Goal: Task Accomplishment & Management: Complete application form

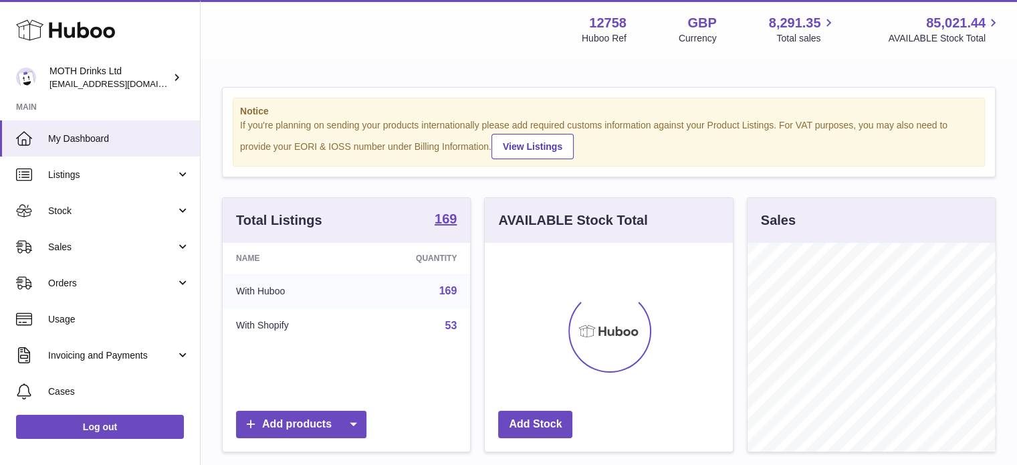
scroll to position [209, 248]
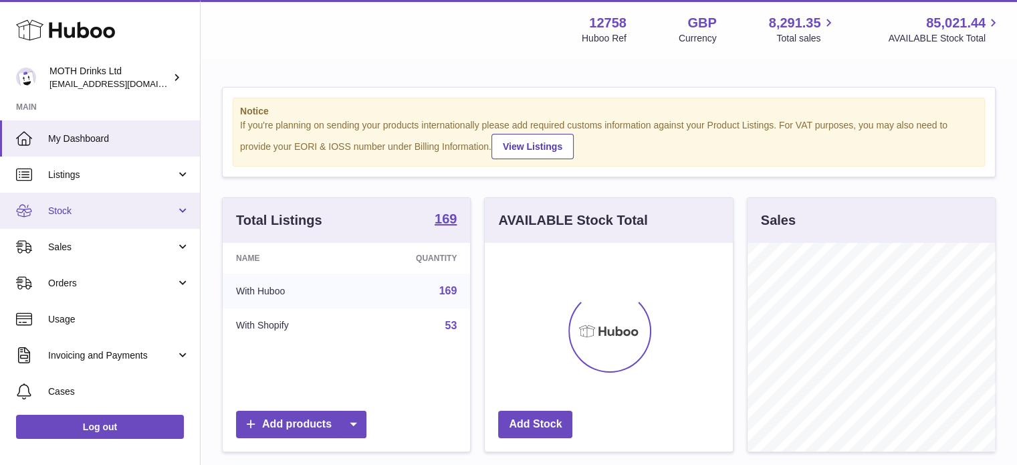
click at [72, 223] on link "Stock" at bounding box center [100, 210] width 200 height 36
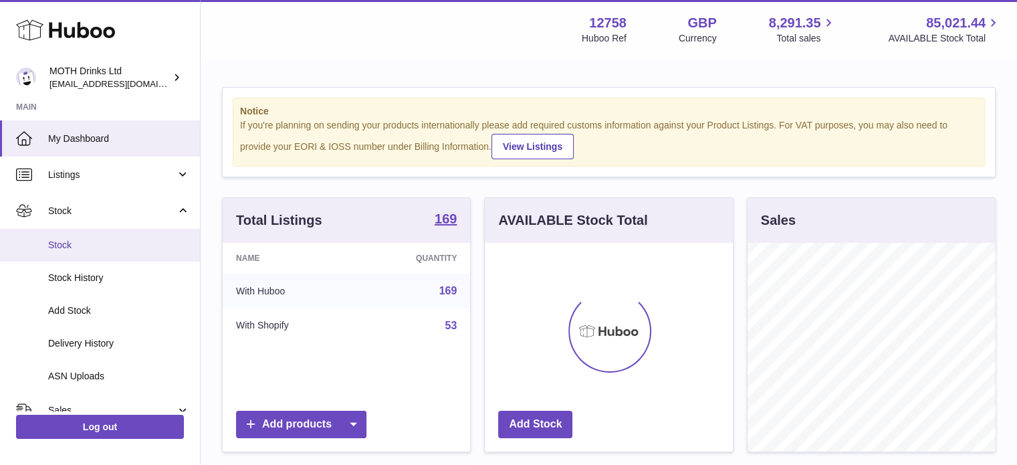
click at [70, 235] on link "Stock" at bounding box center [100, 245] width 200 height 33
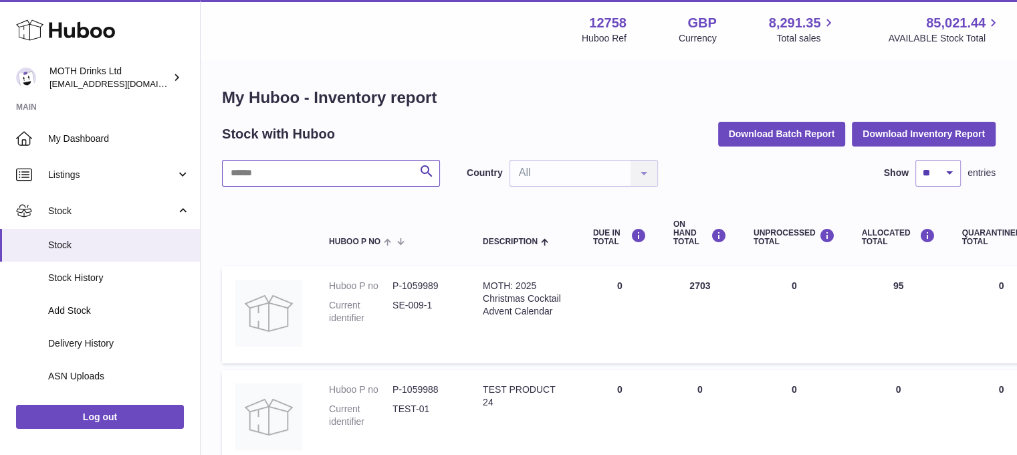
click at [321, 160] on input "text" at bounding box center [331, 173] width 218 height 27
type input "**********"
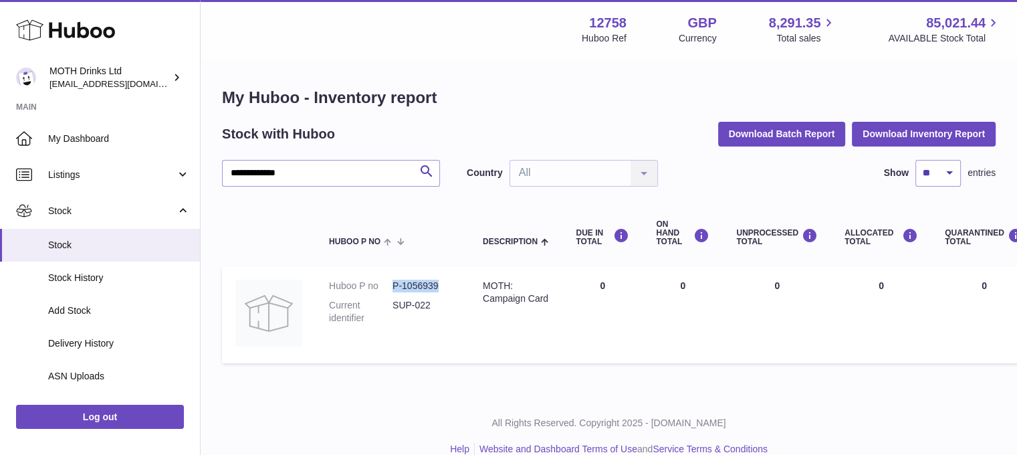
drag, startPoint x: 448, startPoint y: 283, endPoint x: 382, endPoint y: 287, distance: 66.3
click at [382, 287] on dl "Huboo P no P-1056939 Current identifier SUP-022" at bounding box center [392, 304] width 127 height 51
copy dl "P-1056939"
click at [461, 30] on div "Menu Huboo 12758 Huboo Ref GBP Currency 8,291.35 Total sales 85,021.44 AVAILABL…" at bounding box center [609, 29] width 784 height 31
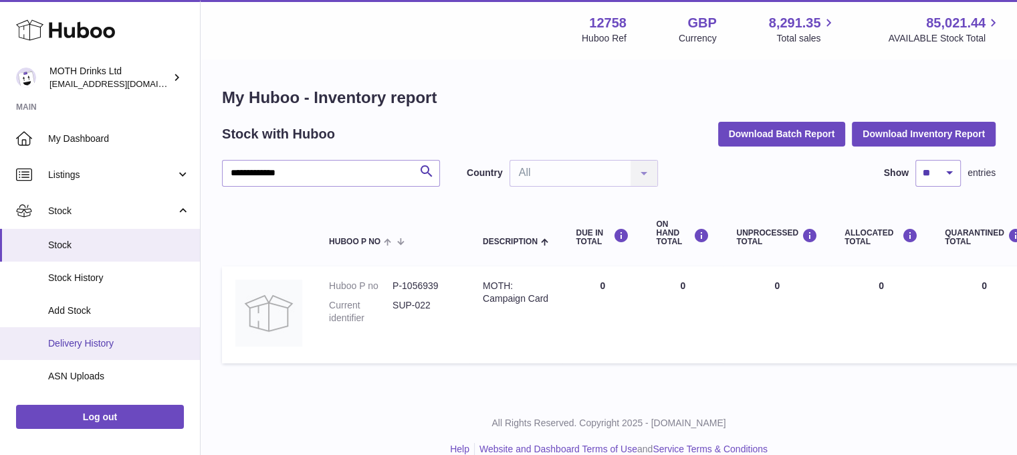
click at [86, 333] on link "Delivery History" at bounding box center [100, 343] width 200 height 33
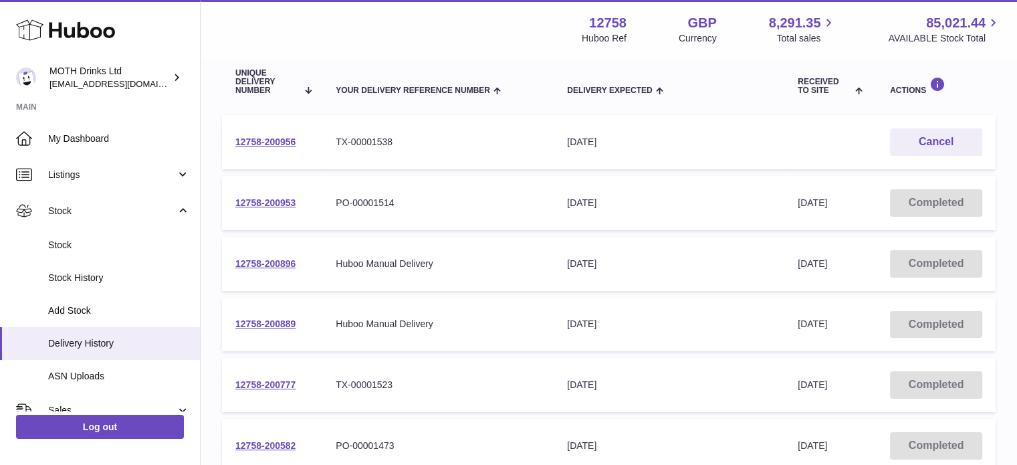
scroll to position [159, 0]
click at [280, 201] on link "12758-200953" at bounding box center [265, 201] width 60 height 11
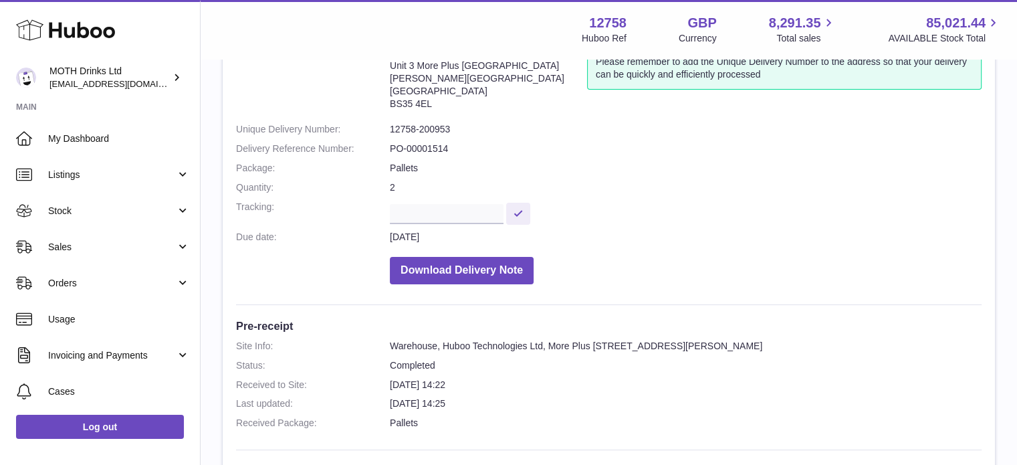
scroll to position [101, 0]
drag, startPoint x: 460, startPoint y: 149, endPoint x: 462, endPoint y: 128, distance: 21.5
click at [462, 128] on dd "12758-200953" at bounding box center [686, 130] width 592 height 13
drag, startPoint x: 462, startPoint y: 128, endPoint x: 396, endPoint y: 130, distance: 66.2
click at [396, 130] on dd "12758-200953" at bounding box center [686, 130] width 592 height 13
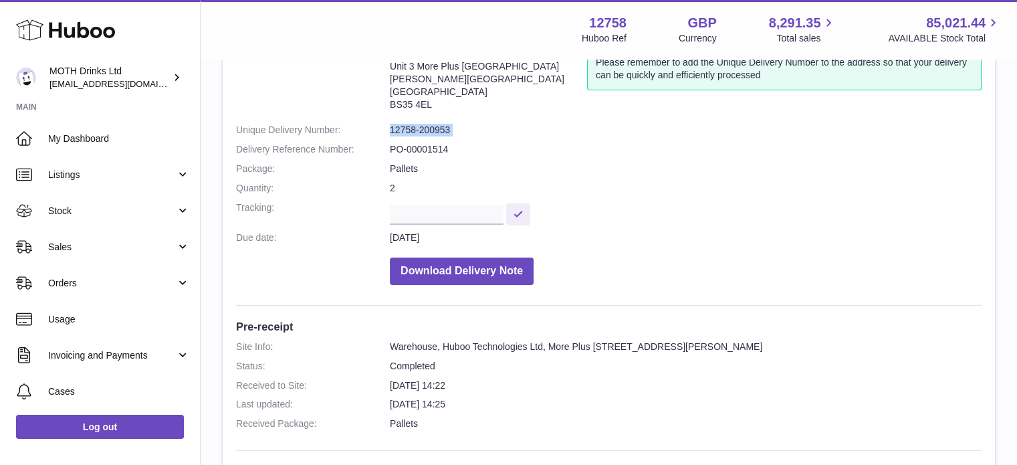
copy dl "12758-200953"
drag, startPoint x: 448, startPoint y: 154, endPoint x: 385, endPoint y: 144, distance: 63.6
click at [385, 144] on dl "Site Info: 12758-200953 Unit 3 More Plus Central Park Hudson Avenue Severn Beac…" at bounding box center [608, 169] width 745 height 244
copy dl "PO-00001514"
drag, startPoint x: 453, startPoint y: 128, endPoint x: 385, endPoint y: 134, distance: 68.4
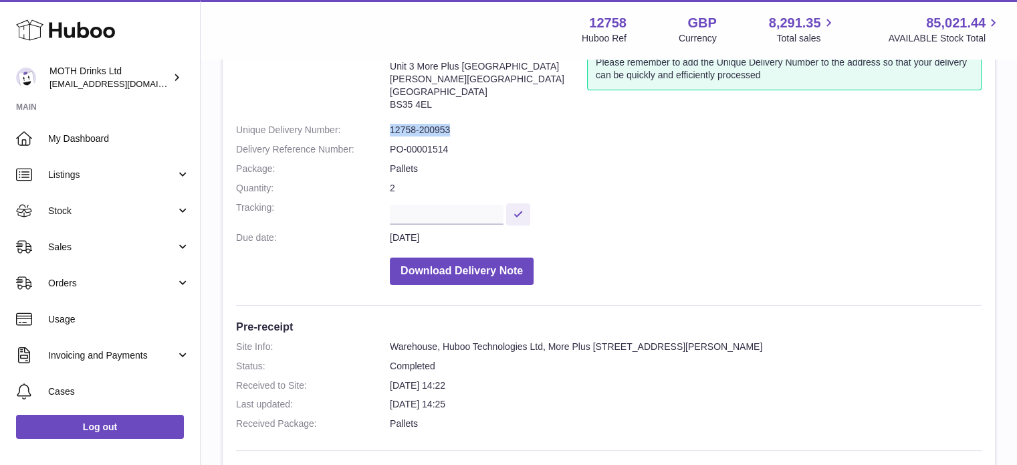
click at [385, 134] on dl "Site Info: 12758-200953 Unit 3 More Plus Central Park Hudson Avenue Severn Beac…" at bounding box center [608, 169] width 745 height 244
copy dl "12758-200953"
click at [521, 228] on dl "Site Info: 12758-200953 Unit 3 More Plus Central Park Hudson Avenue Severn Beac…" at bounding box center [608, 169] width 745 height 244
click at [503, 154] on dd "PO-00001514" at bounding box center [686, 149] width 592 height 13
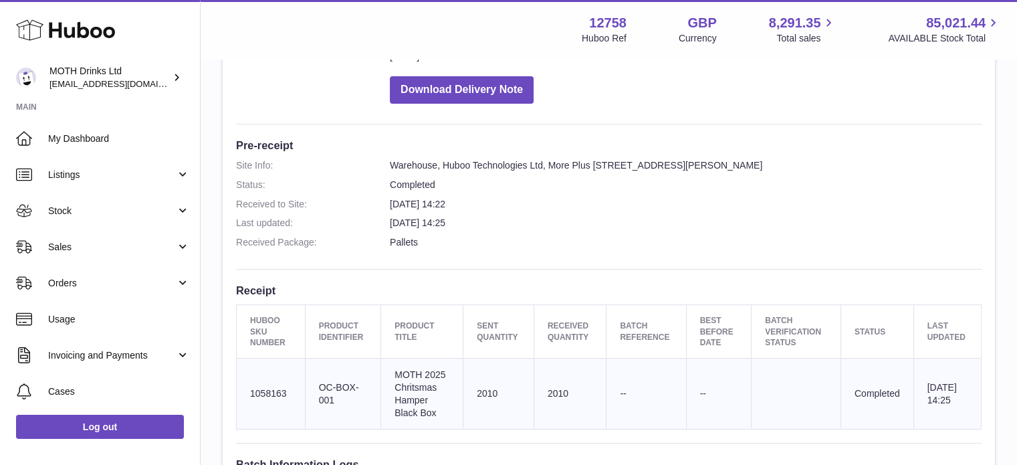
scroll to position [330, 0]
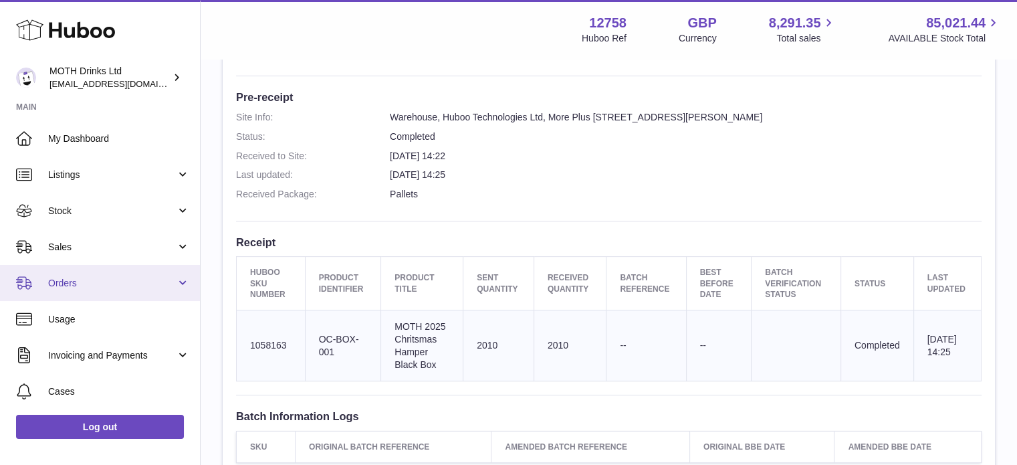
click at [107, 277] on span "Orders" at bounding box center [112, 283] width 128 height 13
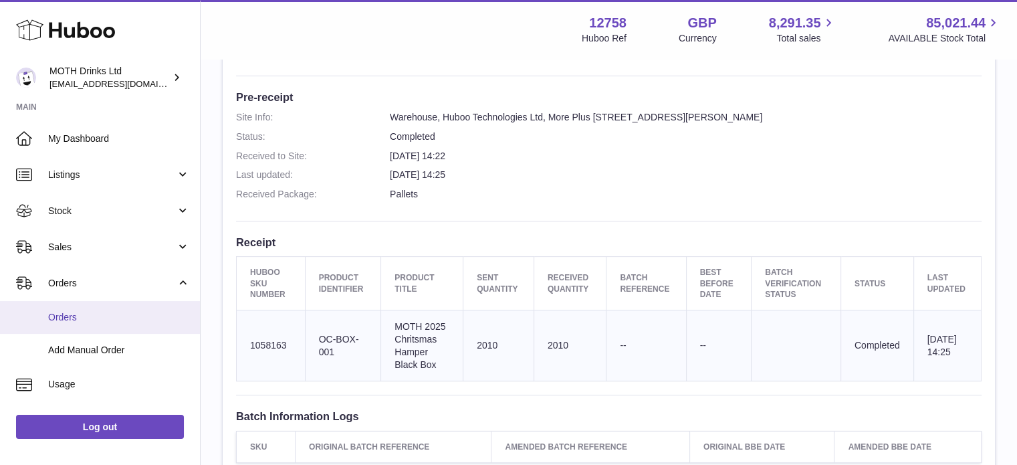
click at [84, 324] on link "Orders" at bounding box center [100, 317] width 200 height 33
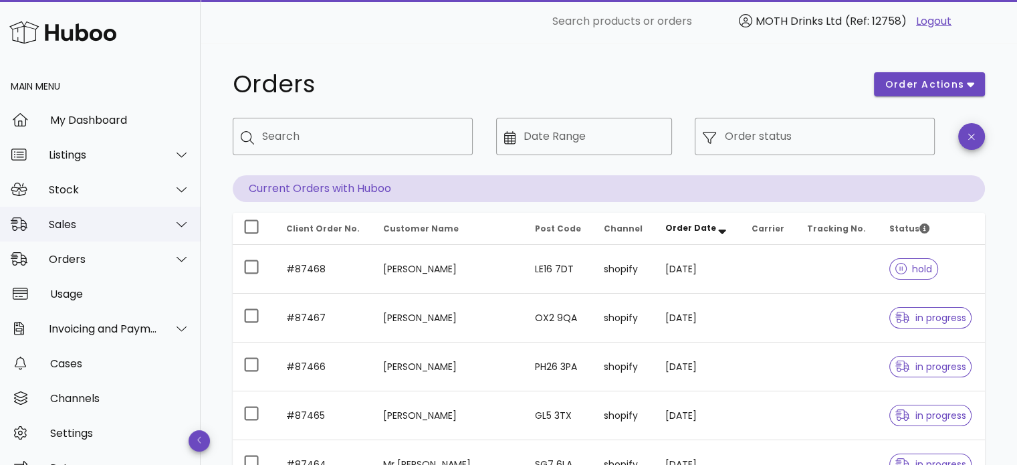
click at [106, 227] on div "Sales" at bounding box center [103, 224] width 109 height 13
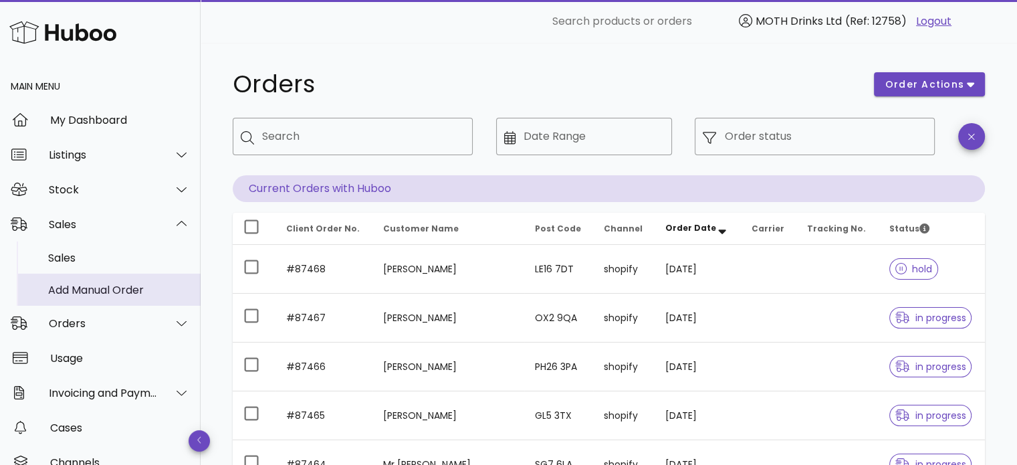
click at [90, 283] on div "Add Manual Order" at bounding box center [119, 289] width 142 height 13
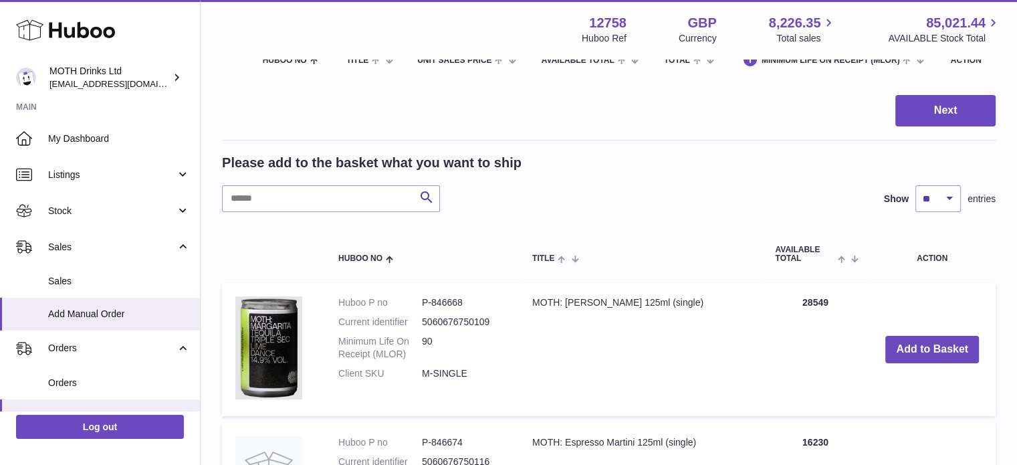
scroll to position [198, 0]
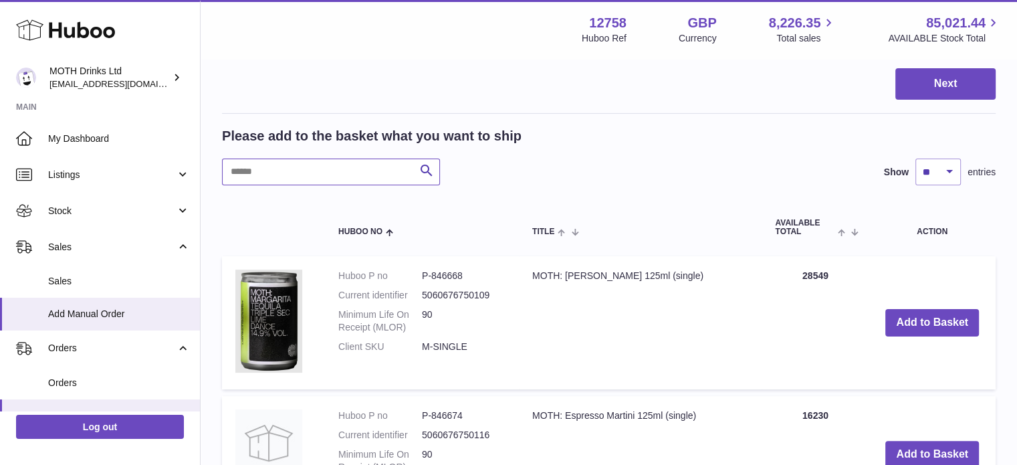
click at [358, 159] on input "text" at bounding box center [331, 171] width 218 height 27
click at [348, 173] on input "text" at bounding box center [331, 171] width 218 height 27
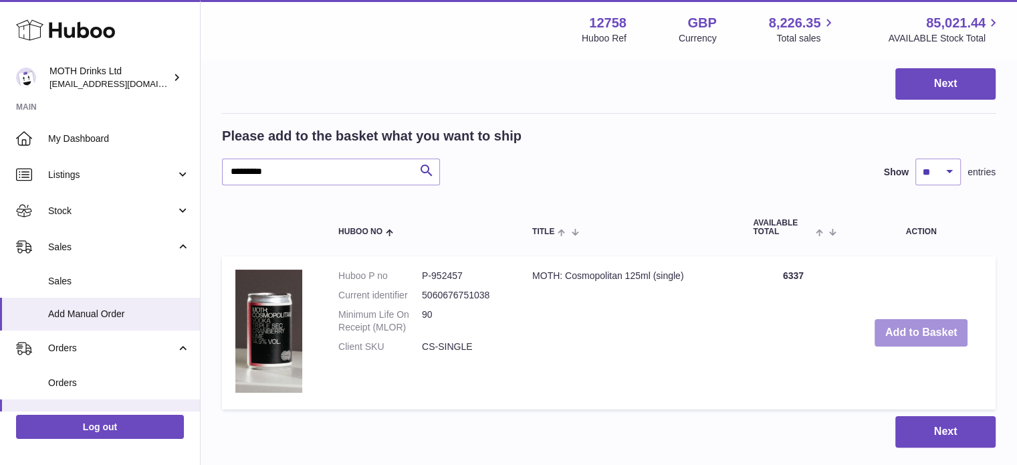
click at [905, 336] on button "Add to Basket" at bounding box center [921, 332] width 94 height 27
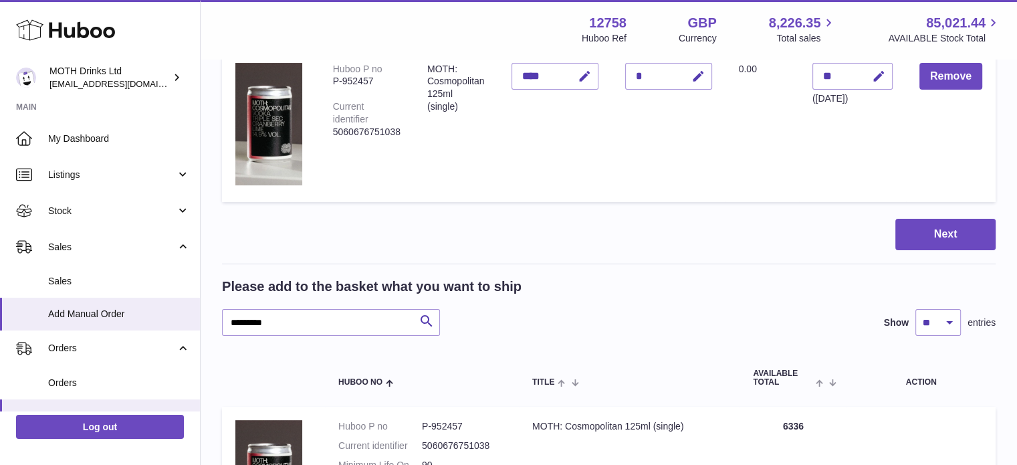
scroll to position [232, 0]
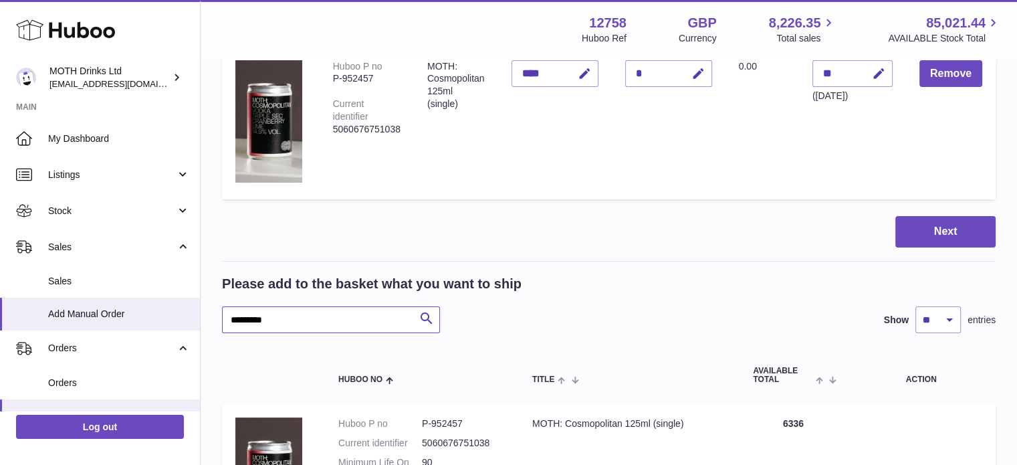
click at [238, 319] on input "*********" at bounding box center [331, 319] width 218 height 27
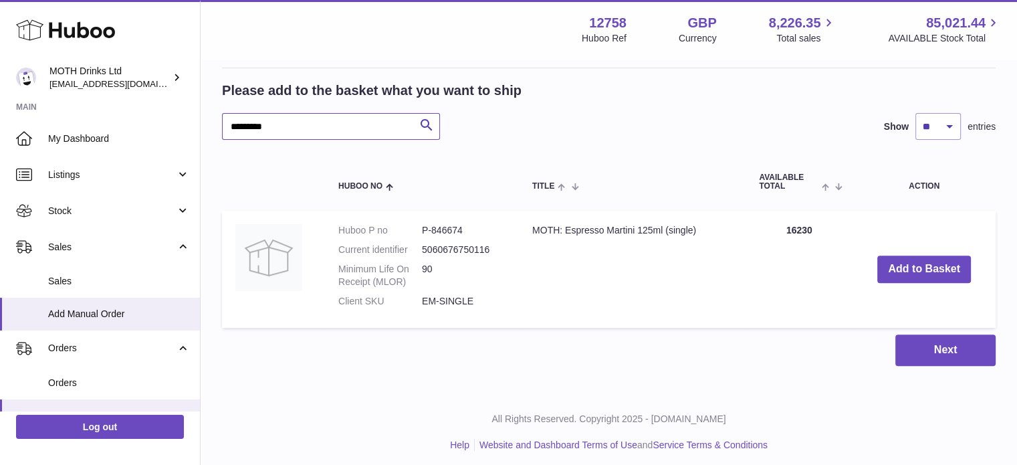
scroll to position [429, 0]
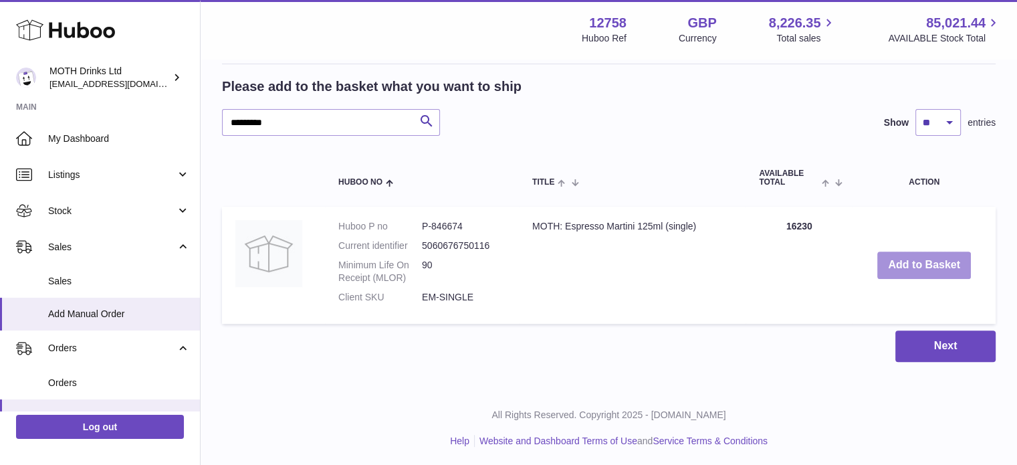
click at [925, 264] on button "Add to Basket" at bounding box center [924, 264] width 94 height 27
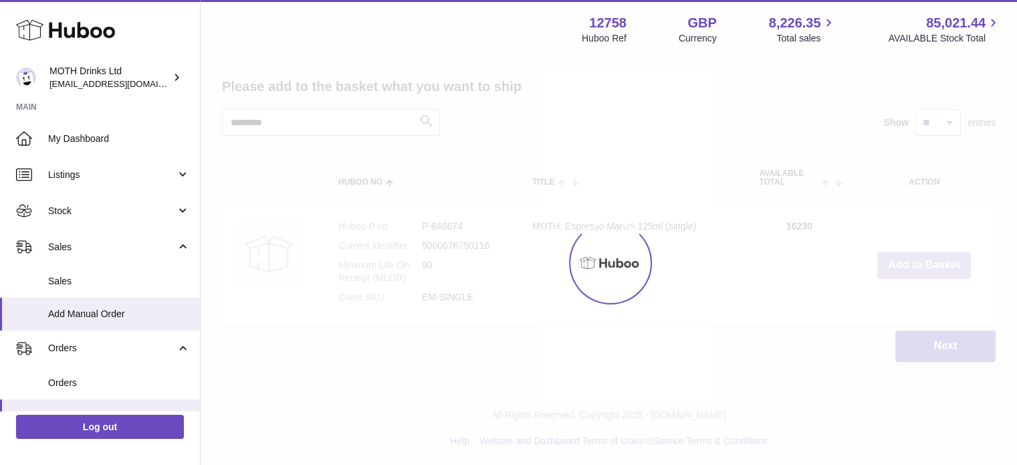
scroll to position [538, 0]
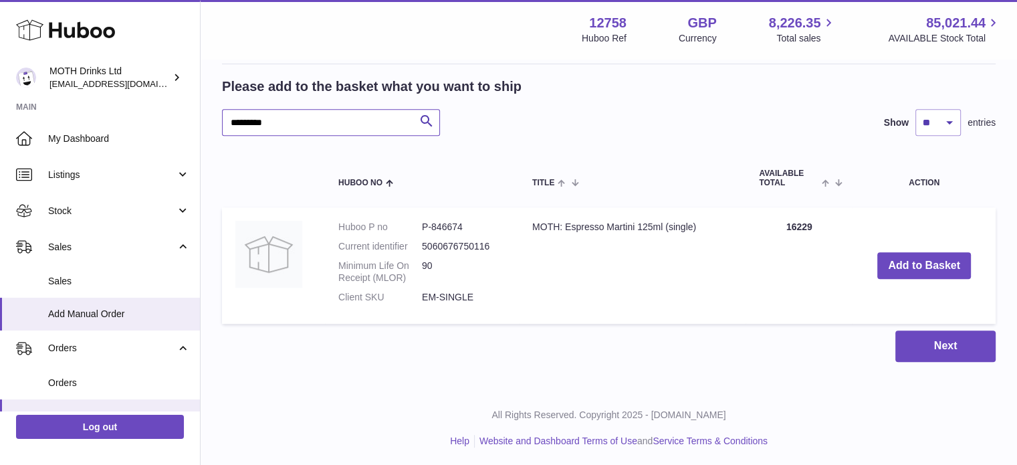
click at [243, 120] on input "*********" at bounding box center [331, 122] width 218 height 27
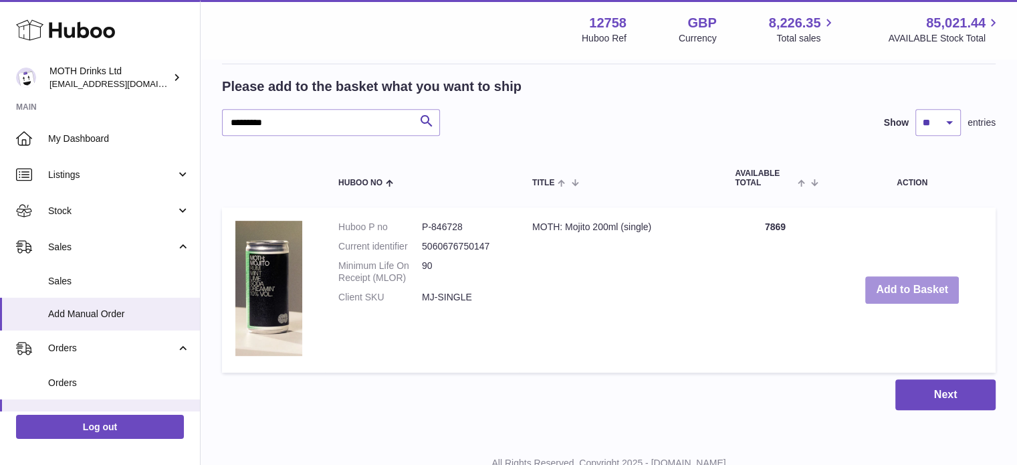
click at [908, 281] on button "Add to Basket" at bounding box center [912, 289] width 94 height 27
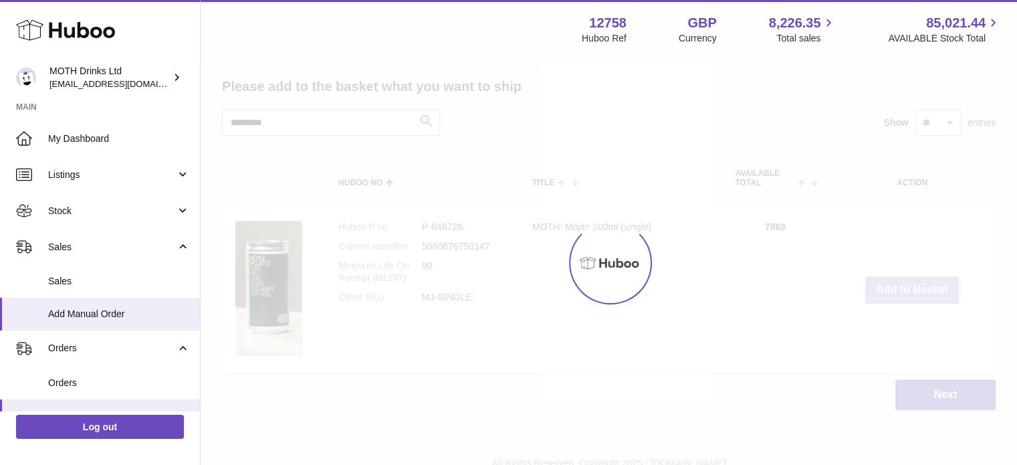
scroll to position [709, 0]
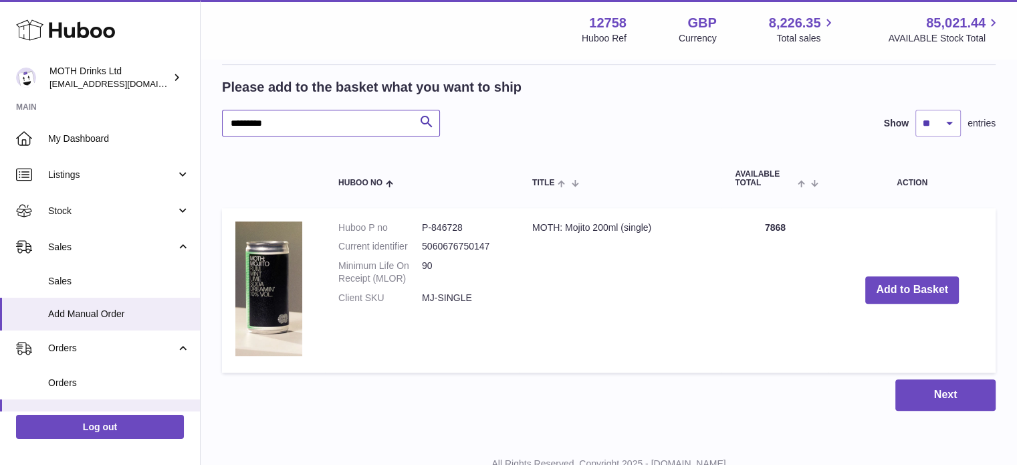
click at [239, 121] on input "*********" at bounding box center [331, 123] width 218 height 27
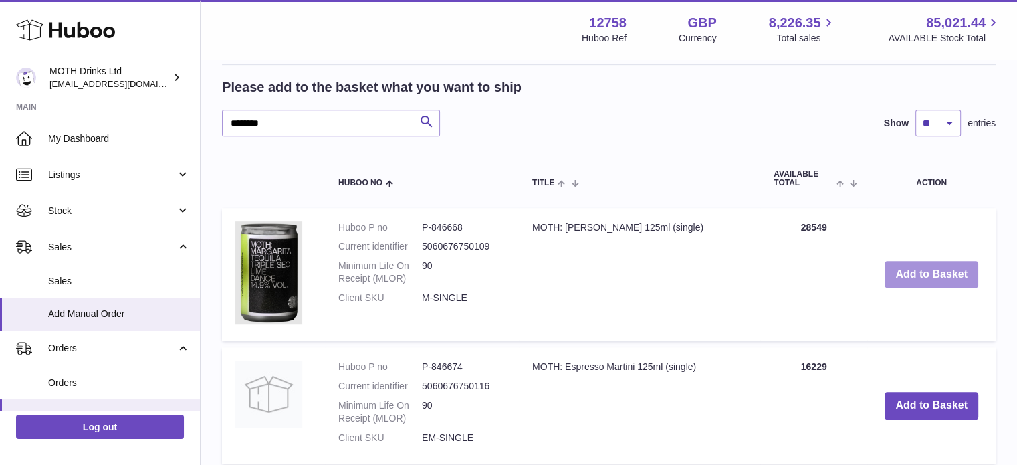
click at [897, 274] on button "Add to Basket" at bounding box center [931, 274] width 94 height 27
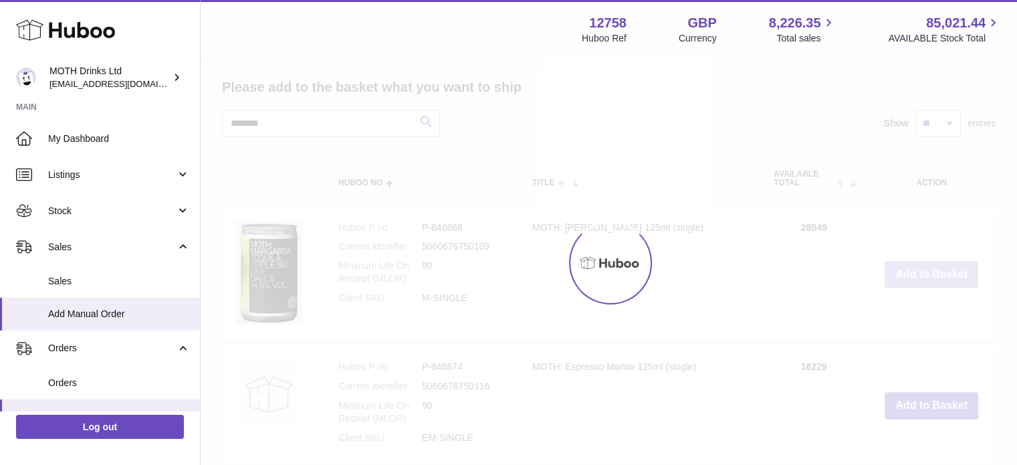
scroll to position [850, 0]
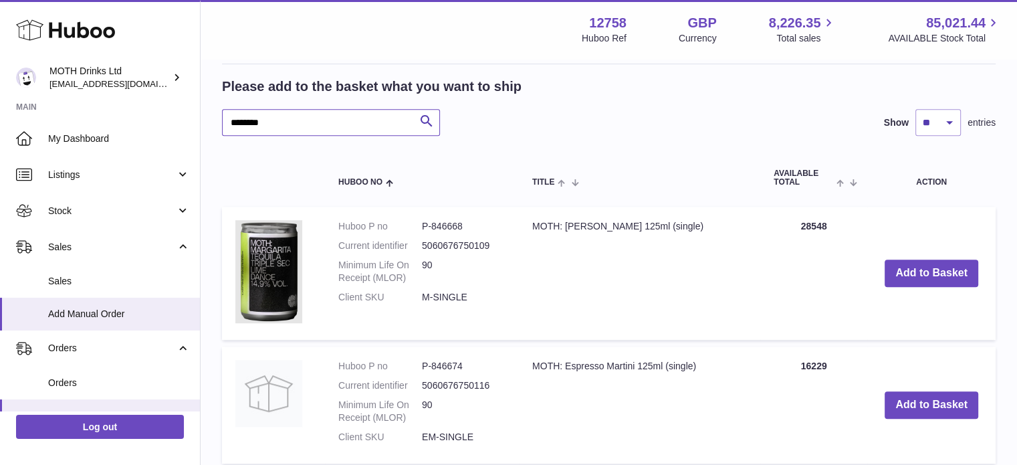
click at [237, 125] on input "********" at bounding box center [331, 122] width 218 height 27
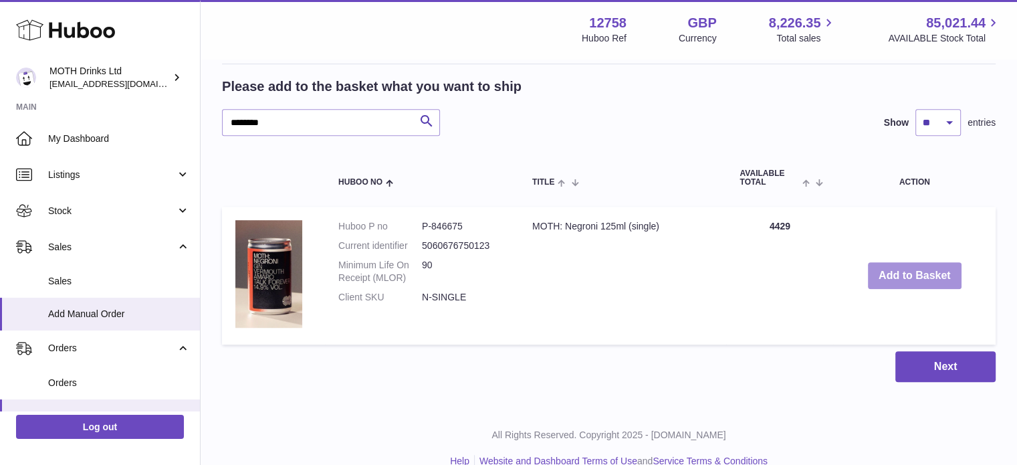
click at [920, 271] on button "Add to Basket" at bounding box center [915, 275] width 94 height 27
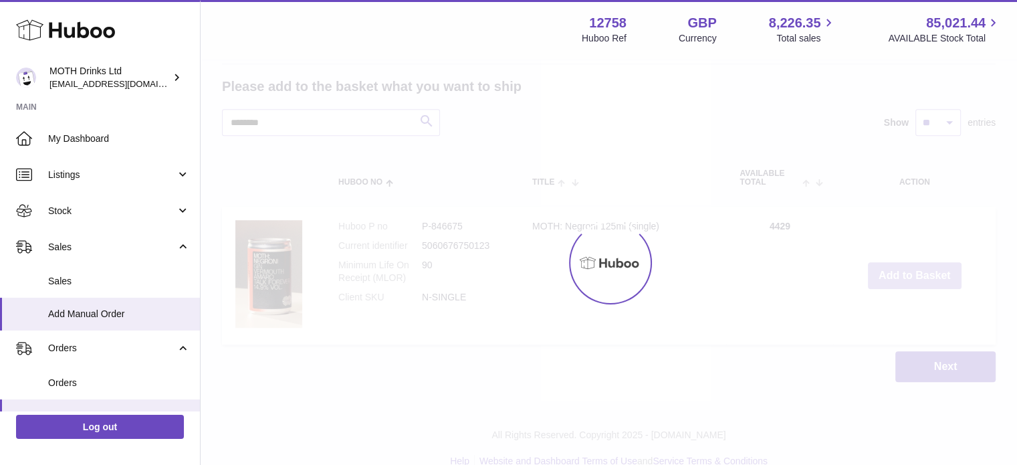
scroll to position [993, 0]
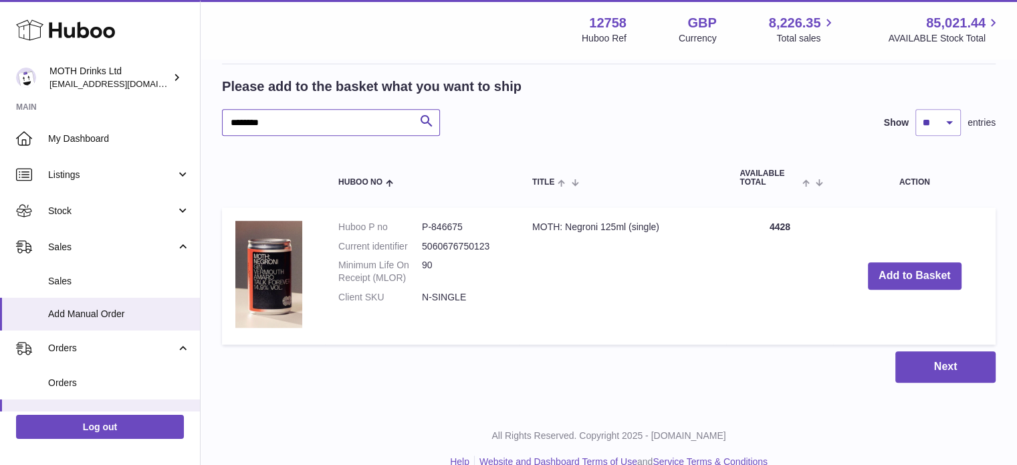
click at [234, 121] on input "********" at bounding box center [331, 122] width 218 height 27
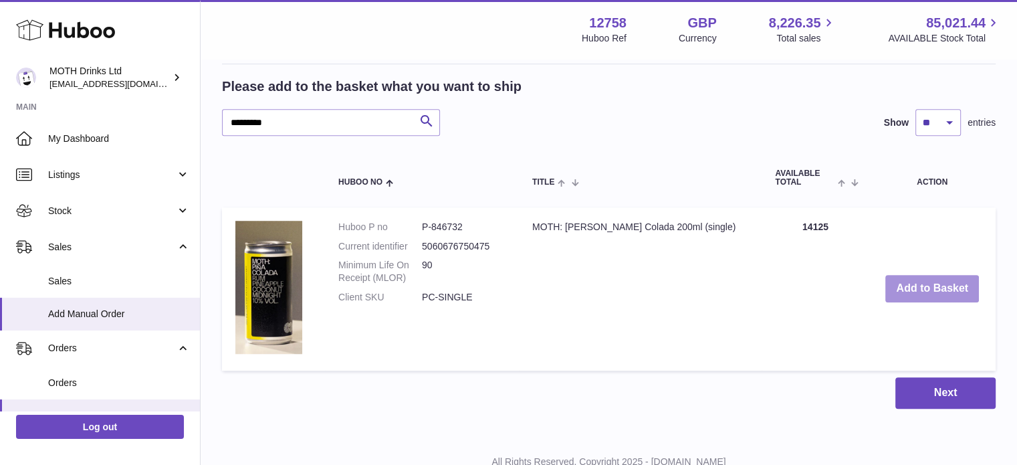
click at [896, 285] on button "Add to Basket" at bounding box center [932, 288] width 94 height 27
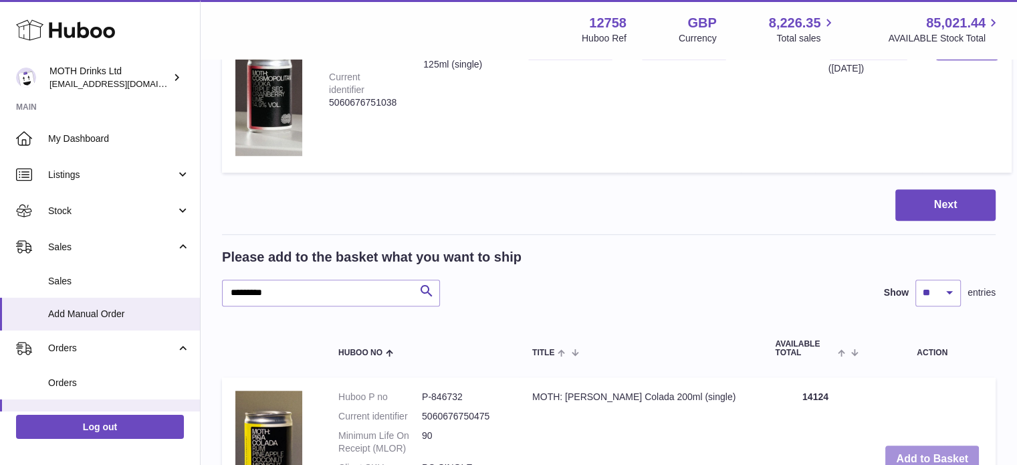
scroll to position [1163, 0]
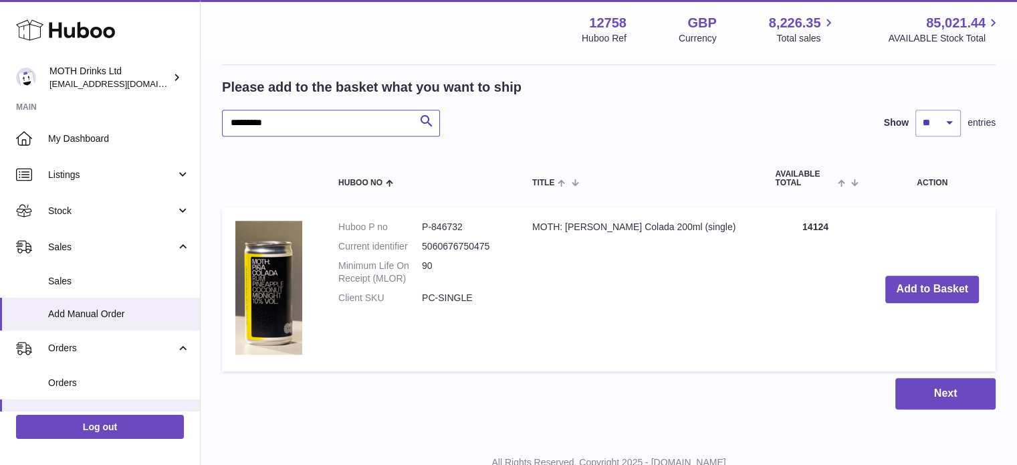
click at [238, 126] on input "*********" at bounding box center [331, 123] width 218 height 27
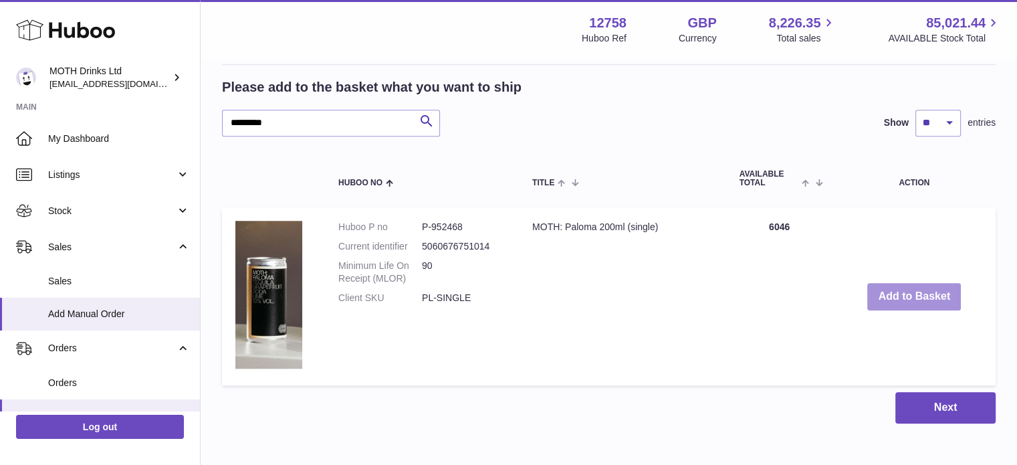
click at [894, 286] on button "Add to Basket" at bounding box center [914, 296] width 94 height 27
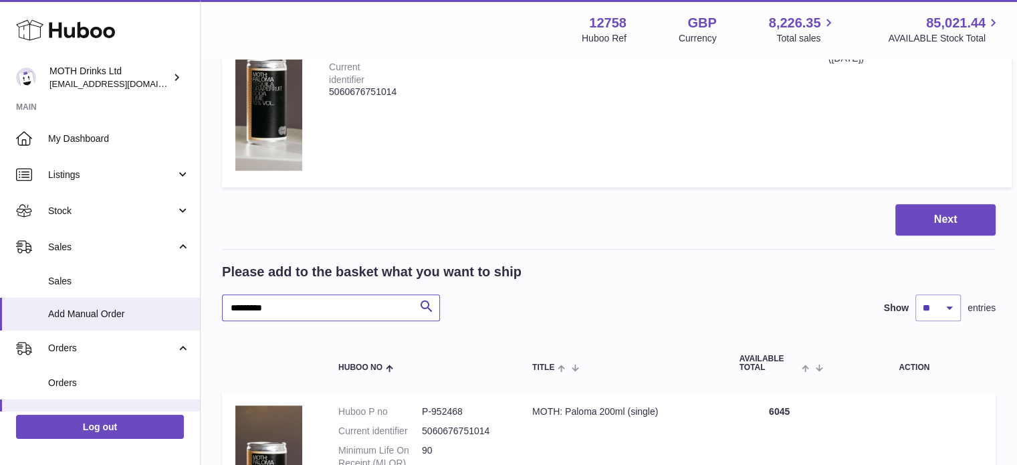
click at [237, 307] on input "*********" at bounding box center [331, 307] width 218 height 27
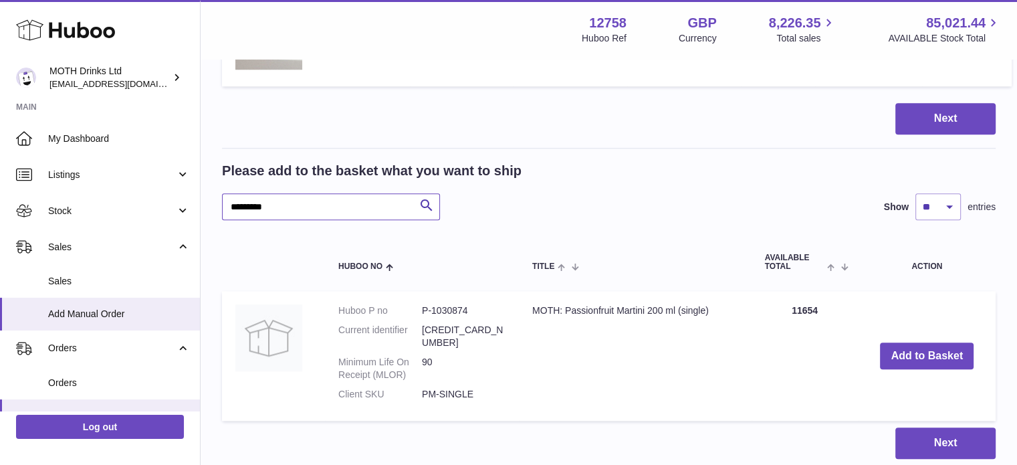
scroll to position [1265, 0]
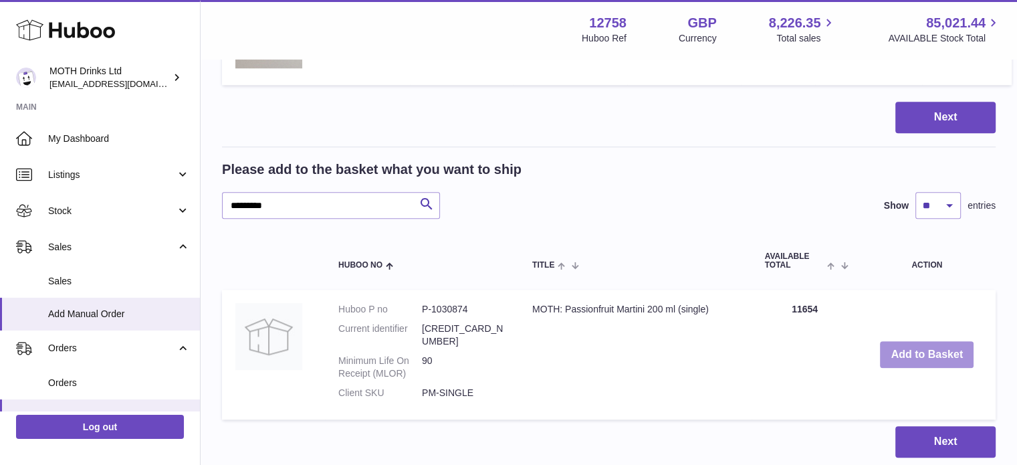
click at [909, 341] on button "Add to Basket" at bounding box center [927, 354] width 94 height 27
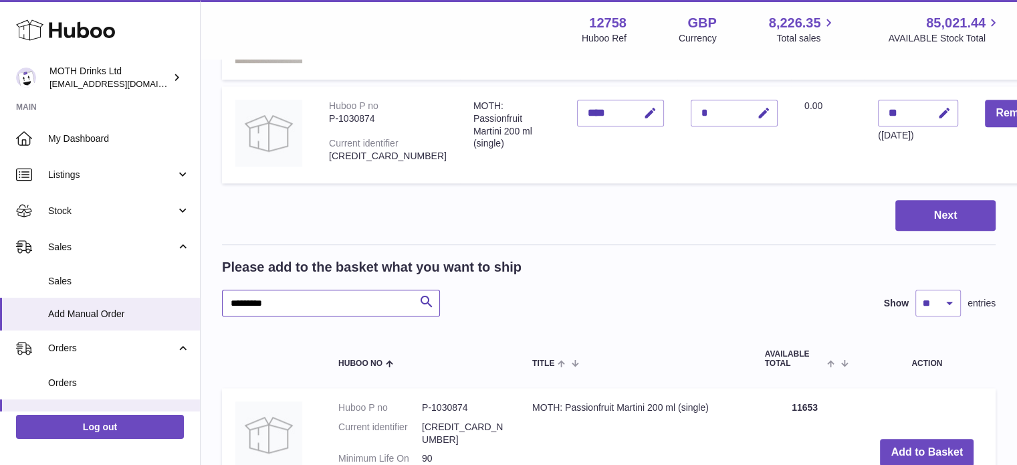
click at [236, 315] on input "*********" at bounding box center [331, 302] width 218 height 27
type input "*********"
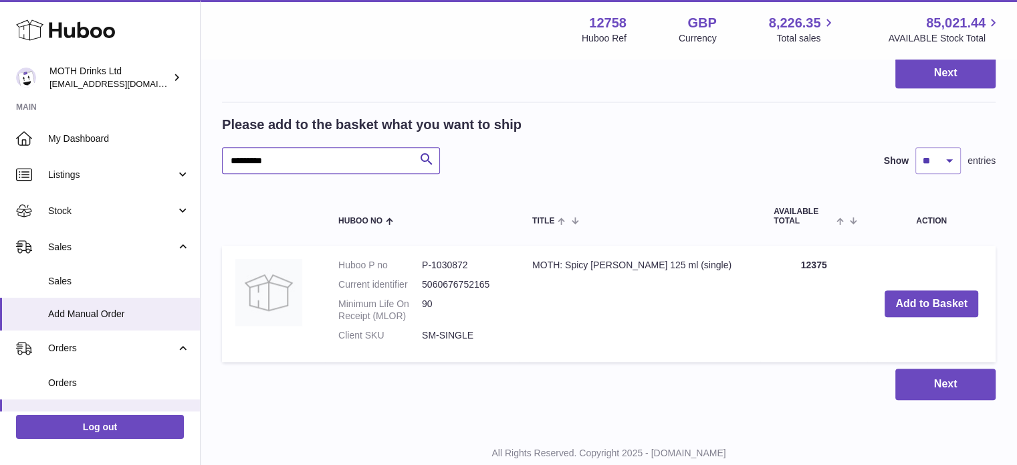
scroll to position [1409, 0]
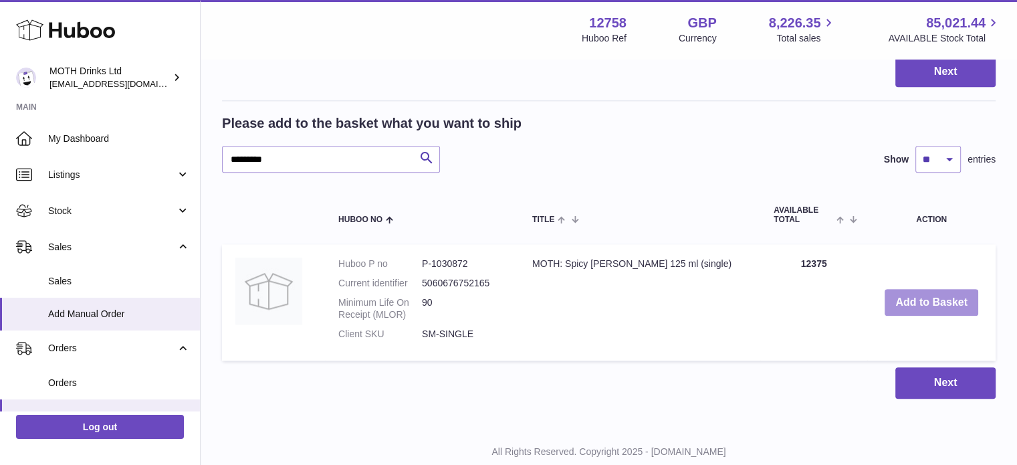
click at [939, 316] on button "Add to Basket" at bounding box center [931, 302] width 94 height 27
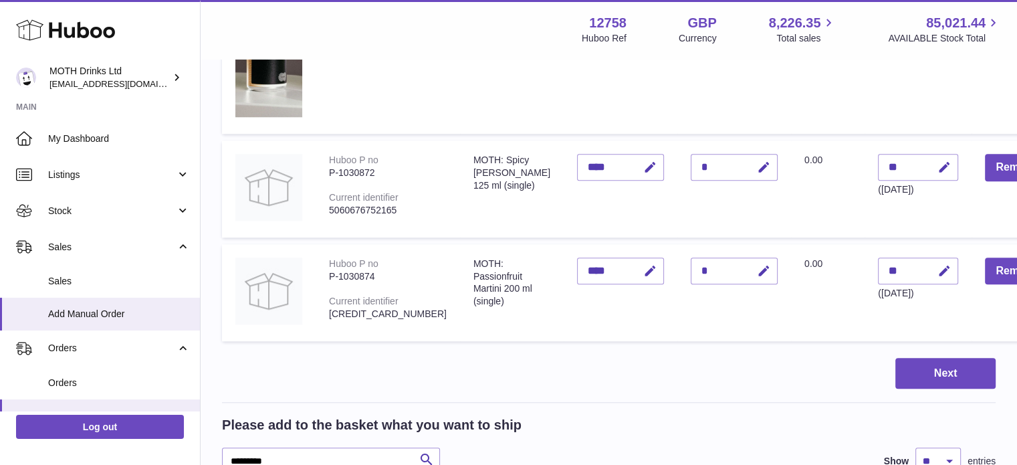
scroll to position [1211, 0]
click at [746, 280] on button "button" at bounding box center [761, 270] width 31 height 27
type input "*"
click at [749, 260] on button "submit" at bounding box center [761, 270] width 25 height 21
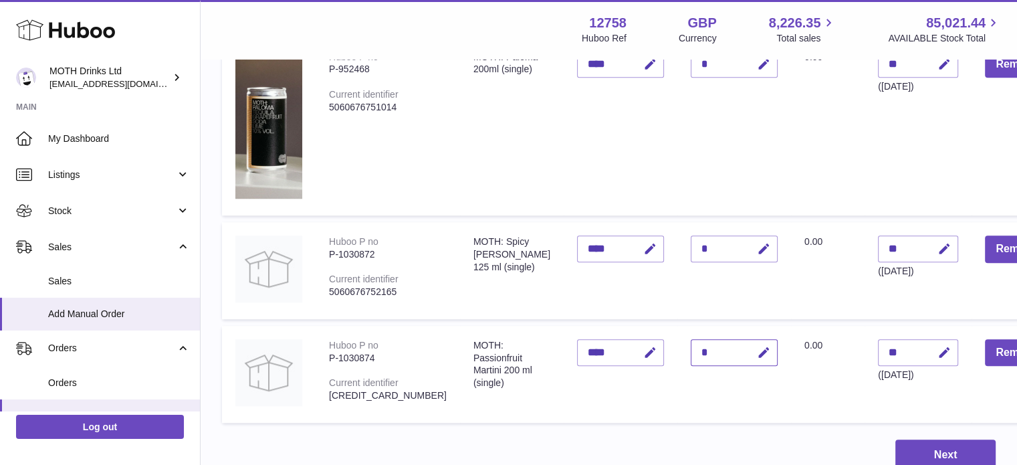
scroll to position [1129, 0]
click at [757, 254] on icon "button" at bounding box center [764, 250] width 14 height 14
type input "*"
click at [749, 239] on button "submit" at bounding box center [761, 249] width 25 height 21
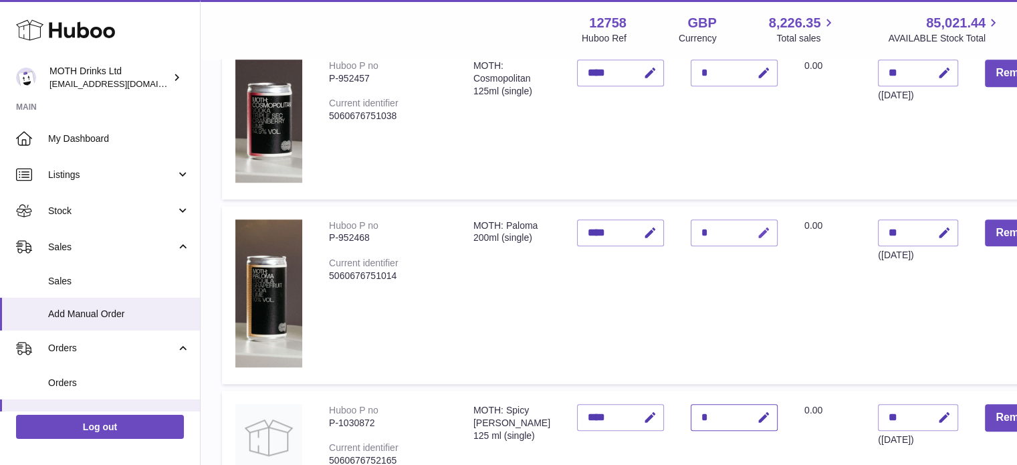
scroll to position [960, 0]
click at [757, 237] on icon "button" at bounding box center [764, 234] width 14 height 14
type input "*"
click at [749, 223] on button "submit" at bounding box center [761, 233] width 25 height 21
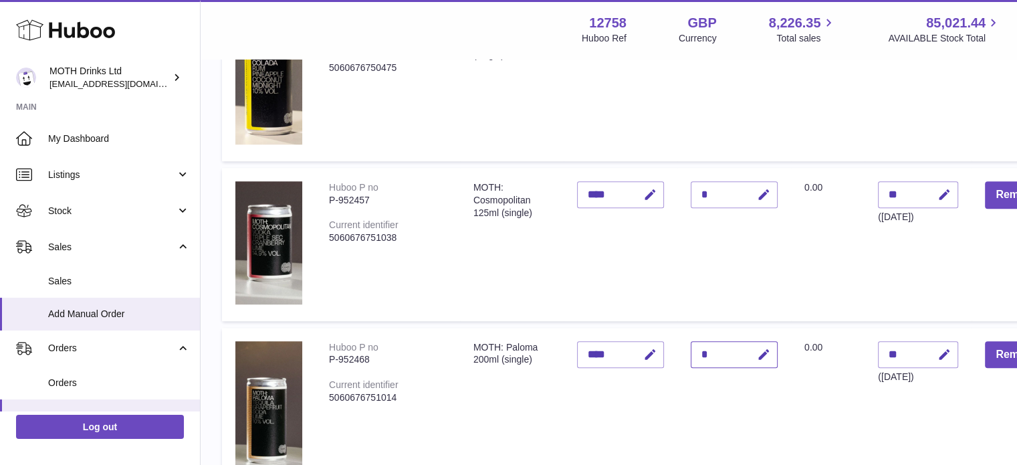
scroll to position [838, 0]
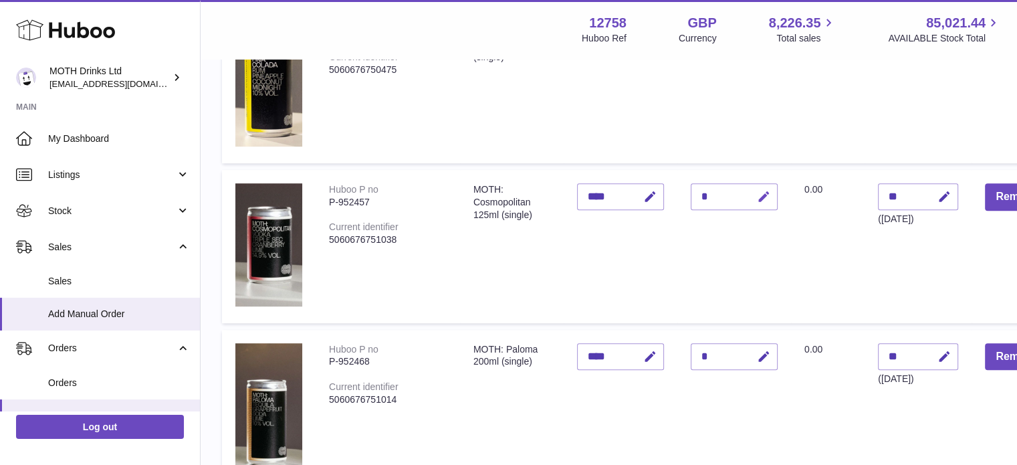
click at [757, 198] on icon "button" at bounding box center [764, 197] width 14 height 14
type input "*"
click at [749, 186] on button "submit" at bounding box center [761, 196] width 25 height 21
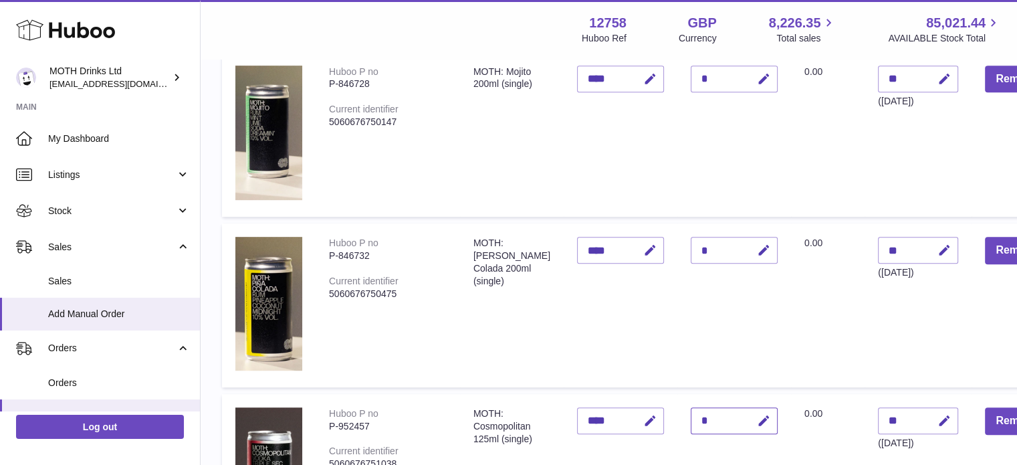
scroll to position [612, 0]
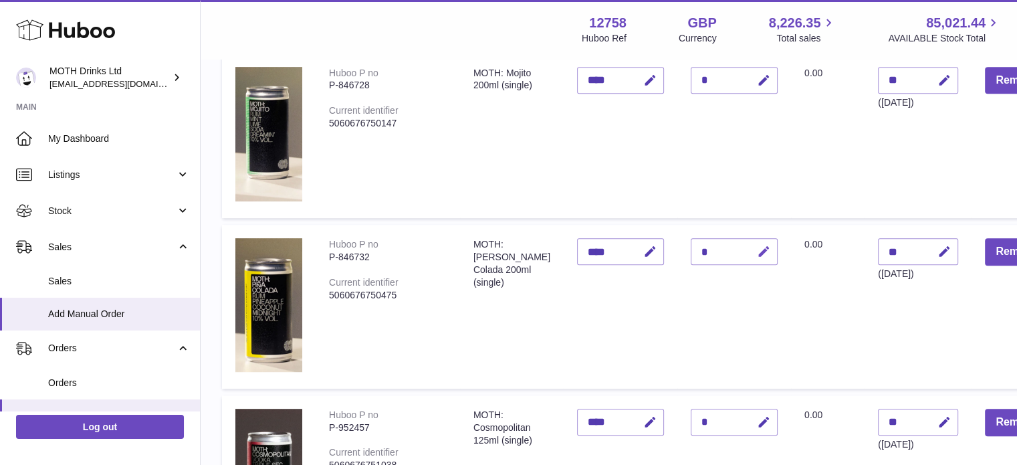
click at [746, 262] on button "button" at bounding box center [761, 251] width 31 height 27
type input "*"
click at [749, 241] on button "submit" at bounding box center [761, 251] width 25 height 21
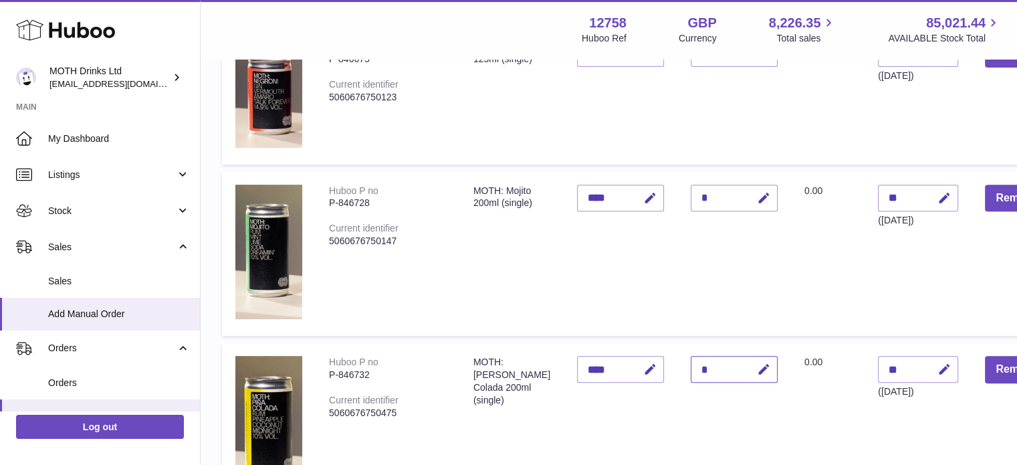
scroll to position [493, 0]
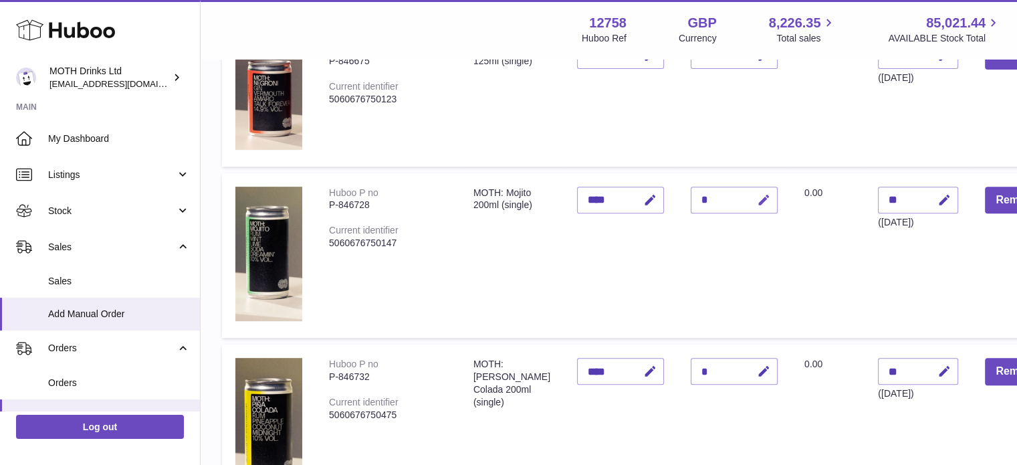
click at [746, 211] on button "button" at bounding box center [761, 199] width 31 height 27
type input "*"
click at [749, 189] on button "submit" at bounding box center [761, 199] width 25 height 21
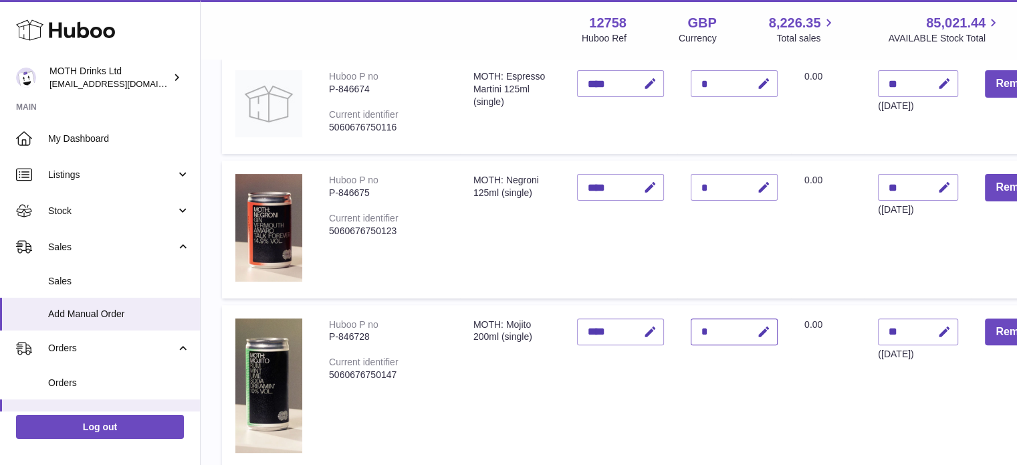
scroll to position [361, 0]
click at [757, 192] on icon "button" at bounding box center [764, 187] width 14 height 14
type input "*"
click at [749, 176] on button "submit" at bounding box center [761, 186] width 25 height 21
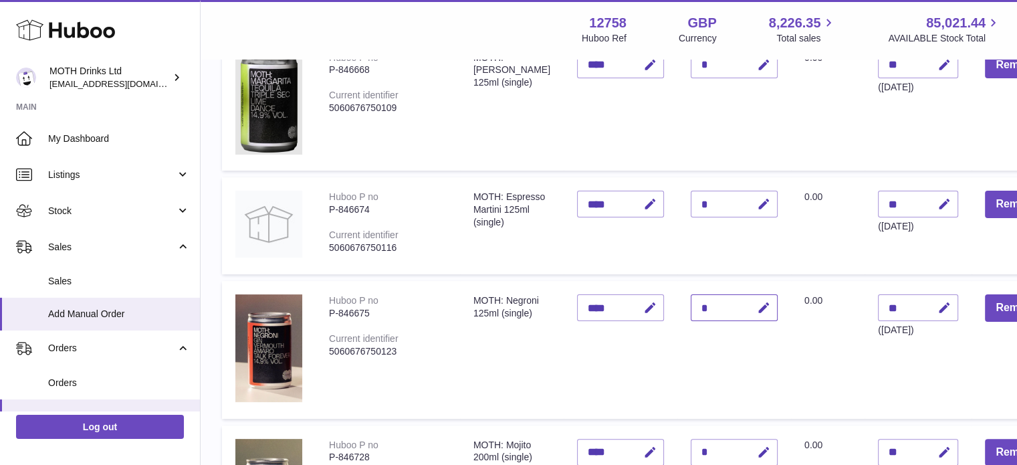
scroll to position [227, 0]
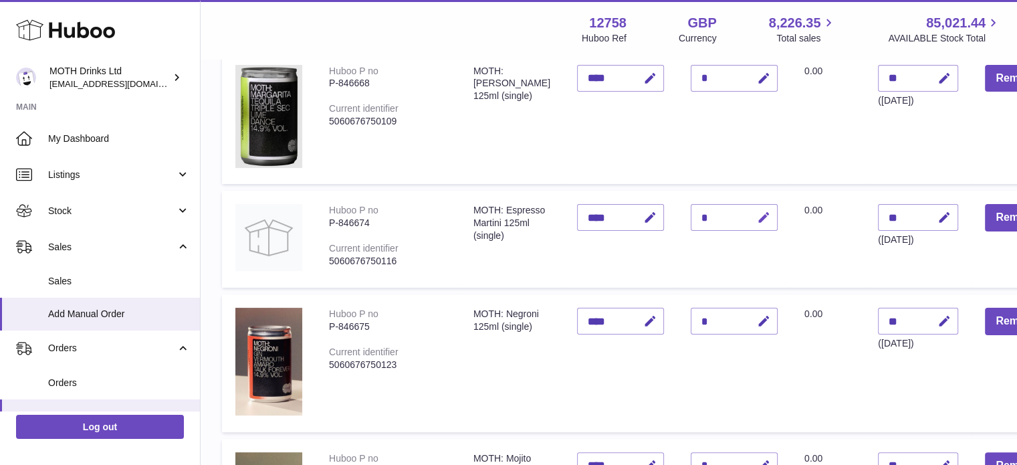
click at [757, 217] on icon "button" at bounding box center [764, 218] width 14 height 14
type input "*"
click at [749, 207] on button "submit" at bounding box center [761, 217] width 25 height 21
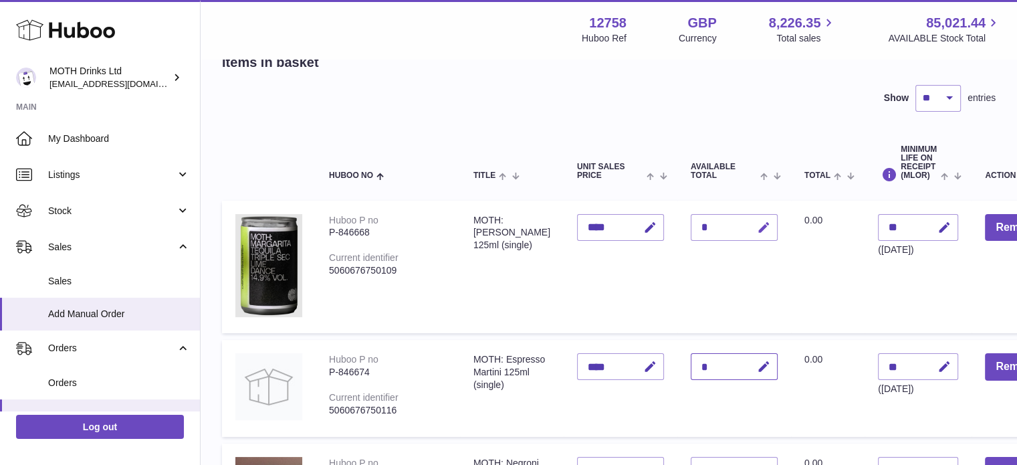
scroll to position [78, 0]
click at [757, 222] on icon "button" at bounding box center [764, 228] width 14 height 14
type input "*"
click at [749, 217] on button "submit" at bounding box center [761, 227] width 25 height 21
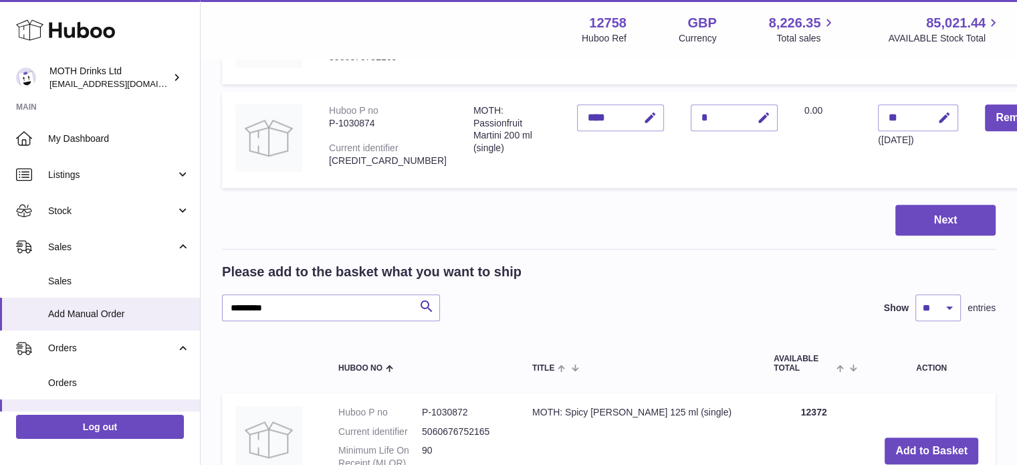
scroll to position [1365, 0]
drag, startPoint x: 283, startPoint y: 330, endPoint x: 225, endPoint y: 330, distance: 58.2
click at [225, 320] on input "*********" at bounding box center [331, 306] width 218 height 27
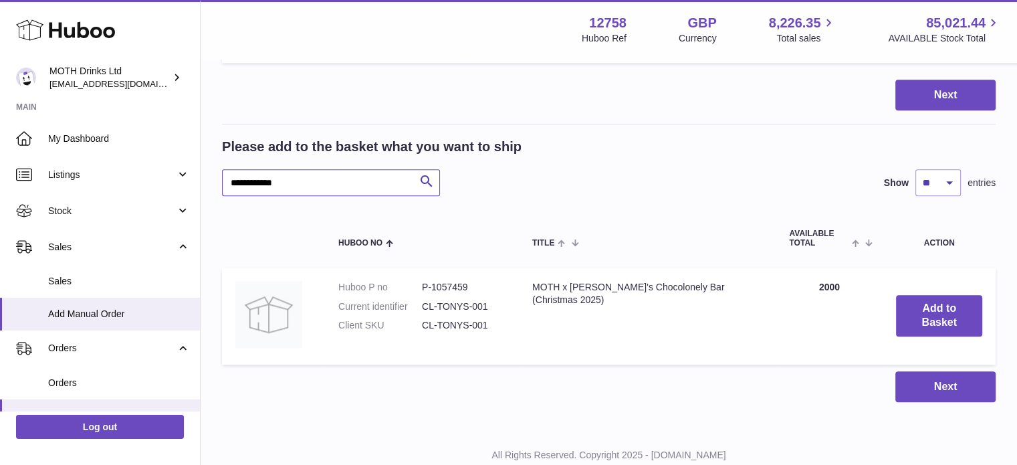
scroll to position [1489, 0]
click at [898, 336] on button "Add to Basket" at bounding box center [939, 315] width 86 height 41
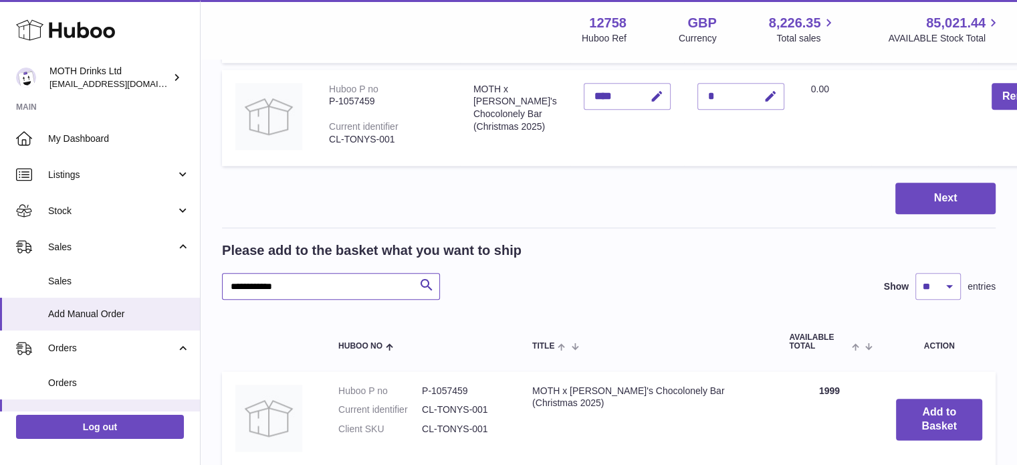
click at [261, 299] on input "**********" at bounding box center [331, 286] width 218 height 27
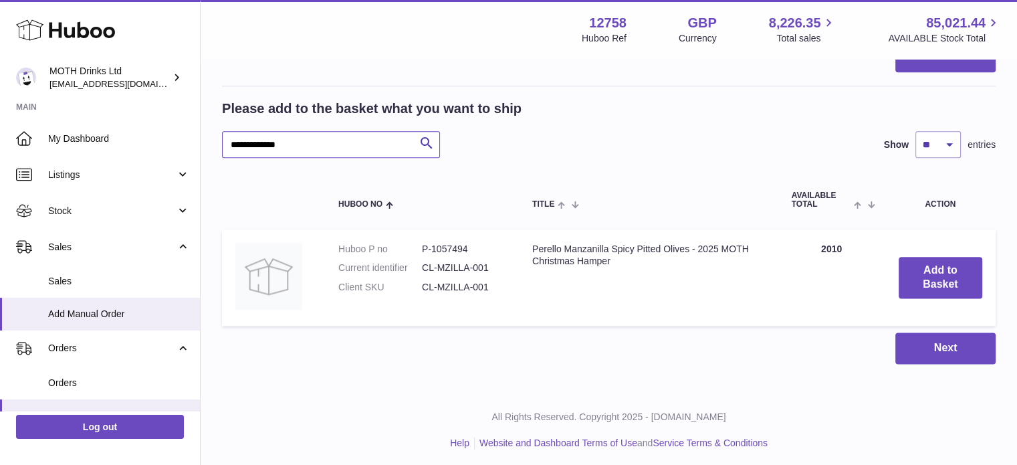
scroll to position [1634, 0]
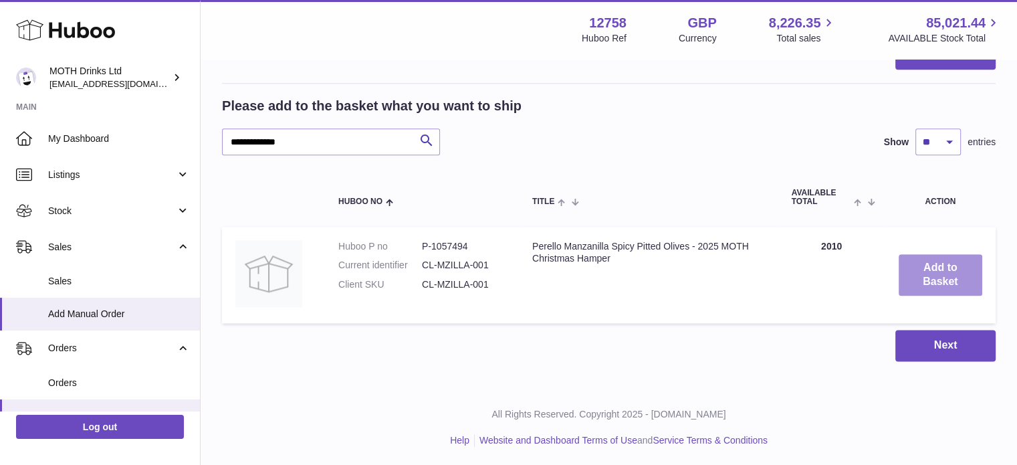
click at [917, 291] on button "Add to Basket" at bounding box center [940, 274] width 84 height 41
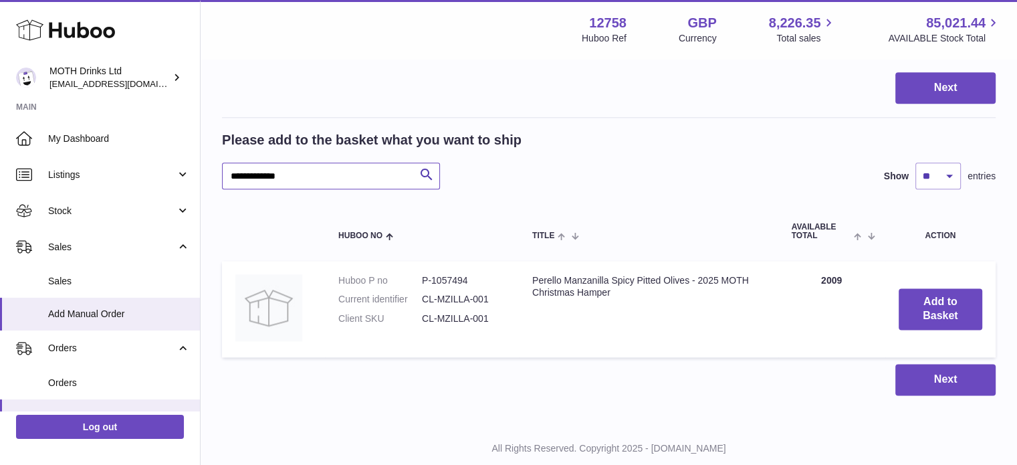
click at [263, 189] on input "**********" at bounding box center [331, 175] width 218 height 27
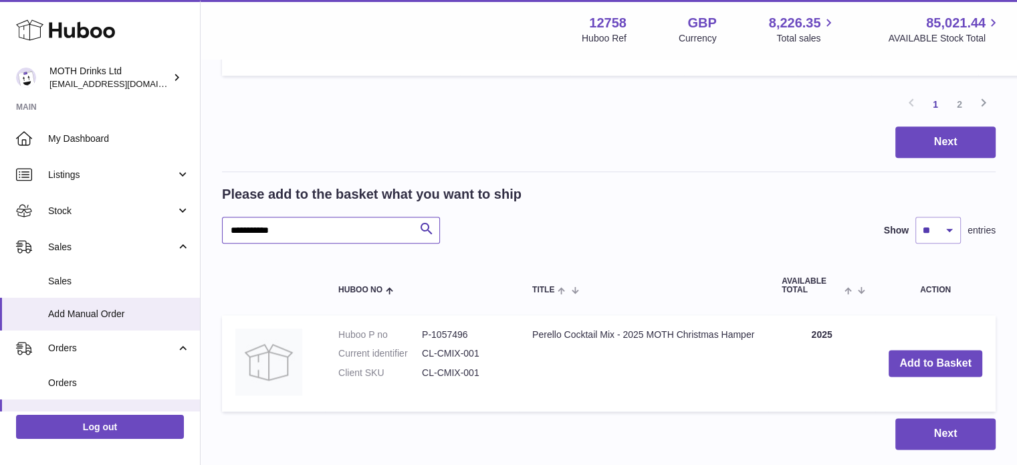
scroll to position [1634, 0]
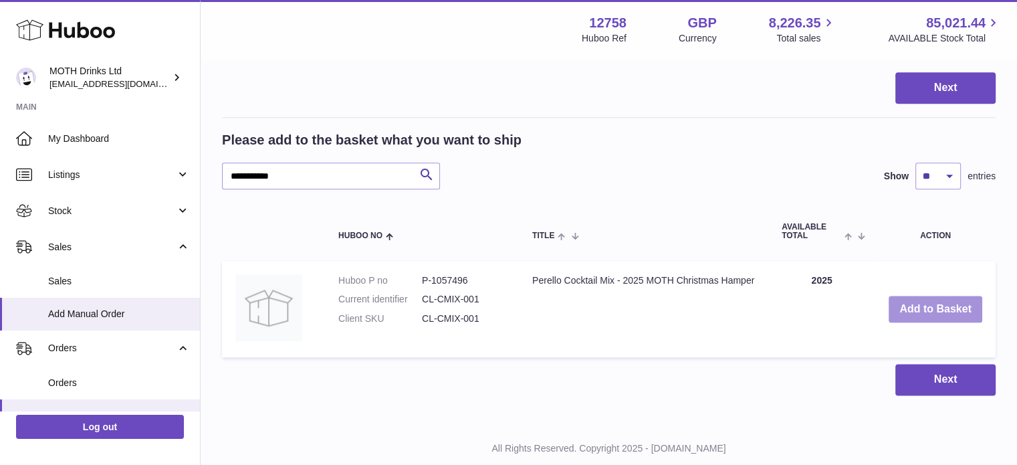
click at [932, 323] on button "Add to Basket" at bounding box center [935, 308] width 94 height 27
click at [258, 189] on input "**********" at bounding box center [331, 175] width 218 height 27
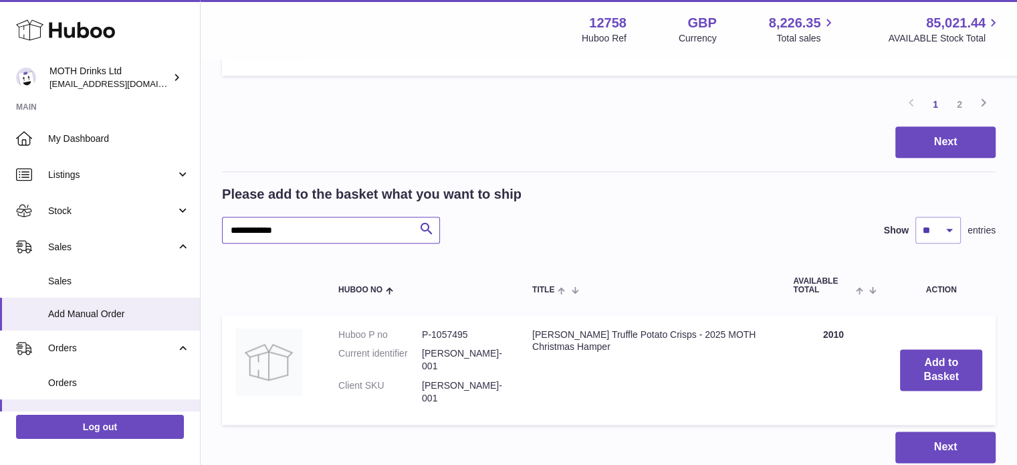
scroll to position [1634, 0]
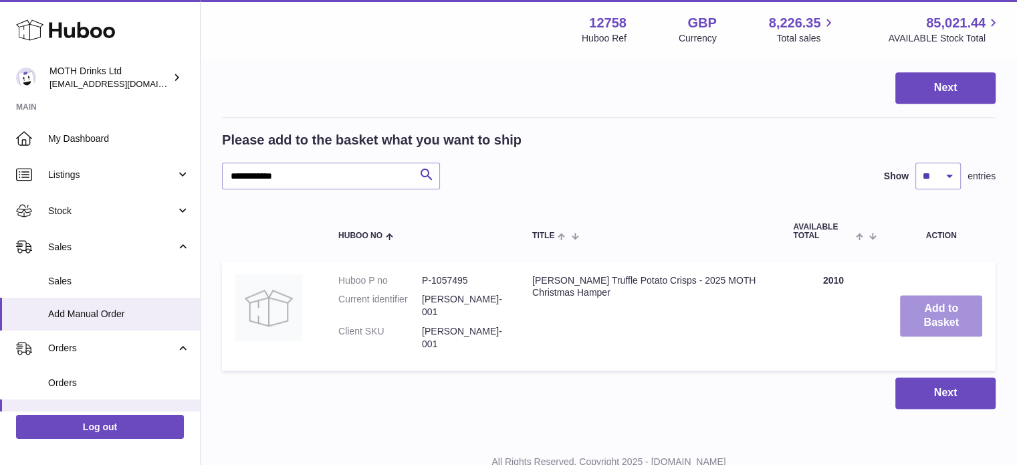
click at [930, 324] on button "Add to Basket" at bounding box center [941, 315] width 82 height 41
drag, startPoint x: 302, startPoint y: 200, endPoint x: 217, endPoint y: 192, distance: 85.9
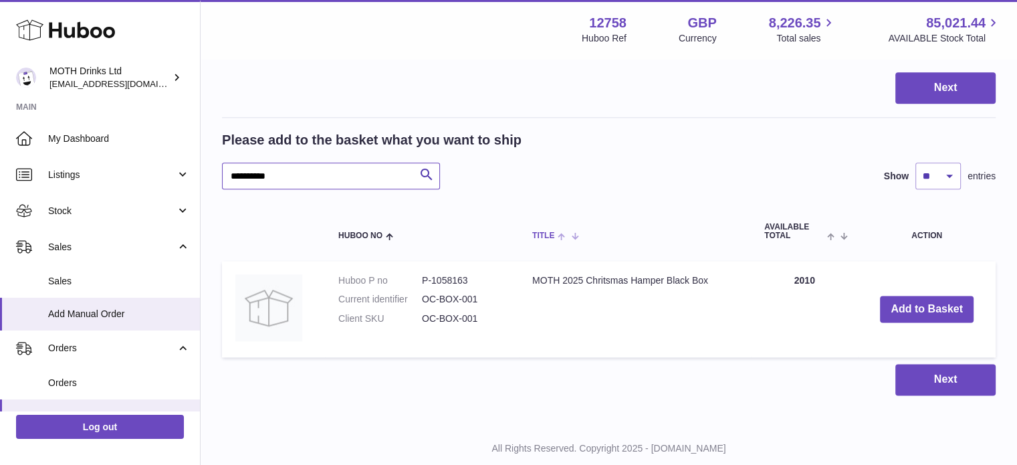
scroll to position [1690, 0]
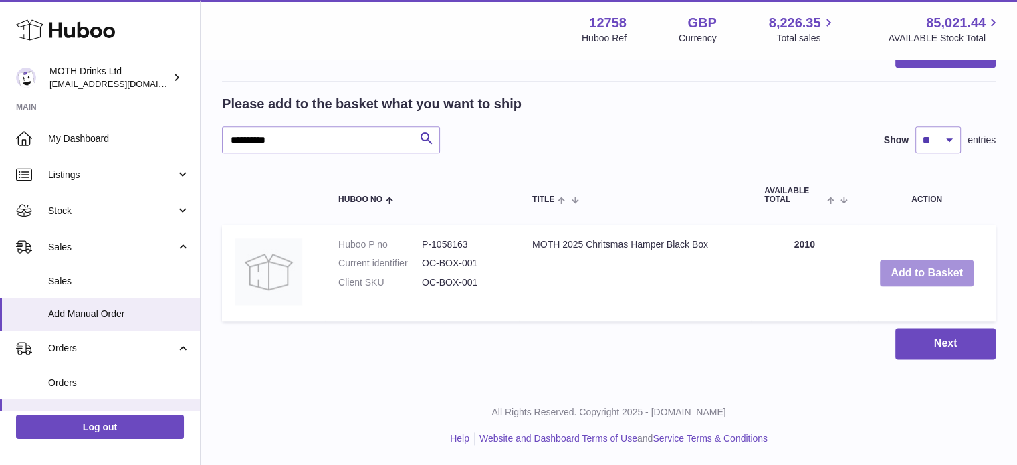
click at [902, 283] on button "Add to Basket" at bounding box center [927, 272] width 94 height 27
drag, startPoint x: 302, startPoint y: 140, endPoint x: 226, endPoint y: 142, distance: 76.2
click at [226, 142] on input "**********" at bounding box center [331, 139] width 218 height 27
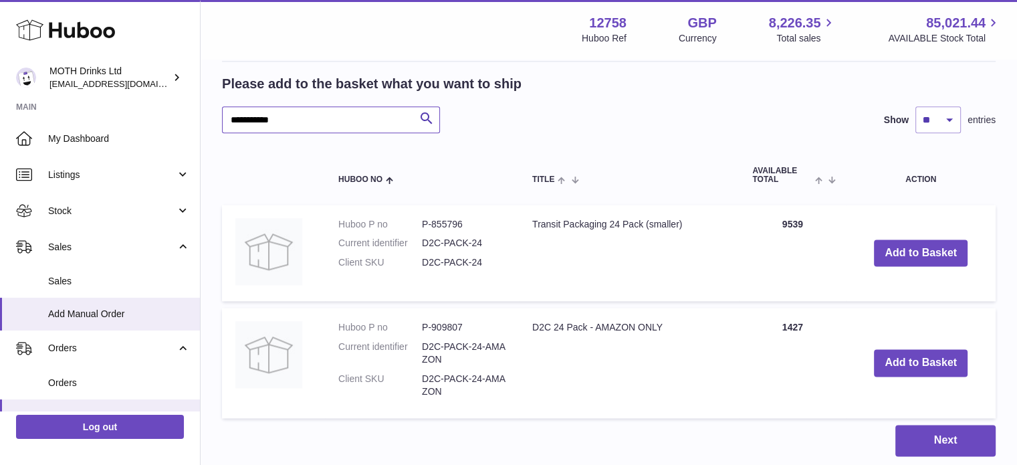
scroll to position [1757, 0]
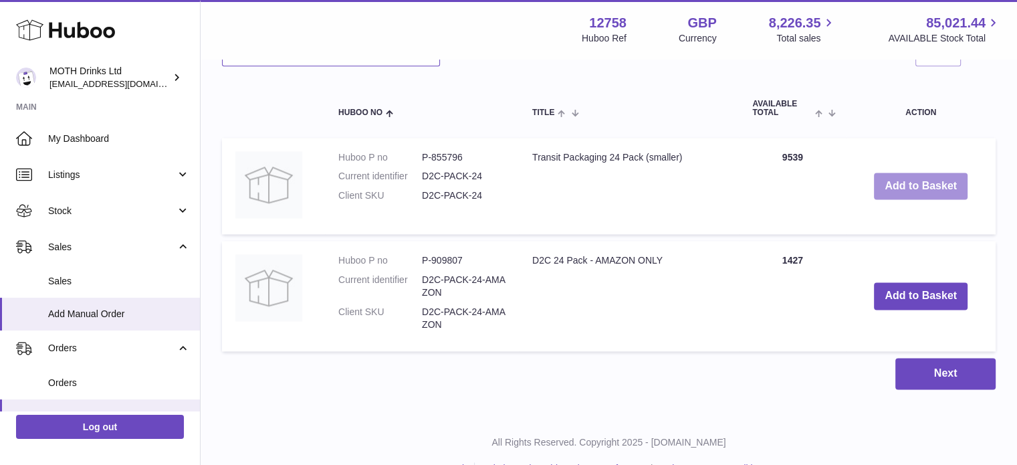
type input "**********"
click at [896, 200] on button "Add to Basket" at bounding box center [921, 185] width 94 height 27
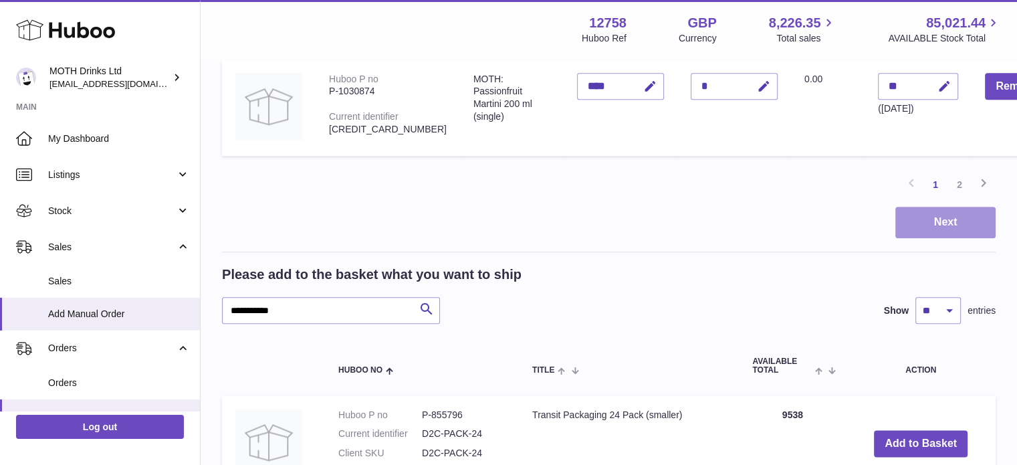
click at [914, 232] on button "Next" at bounding box center [945, 222] width 100 height 31
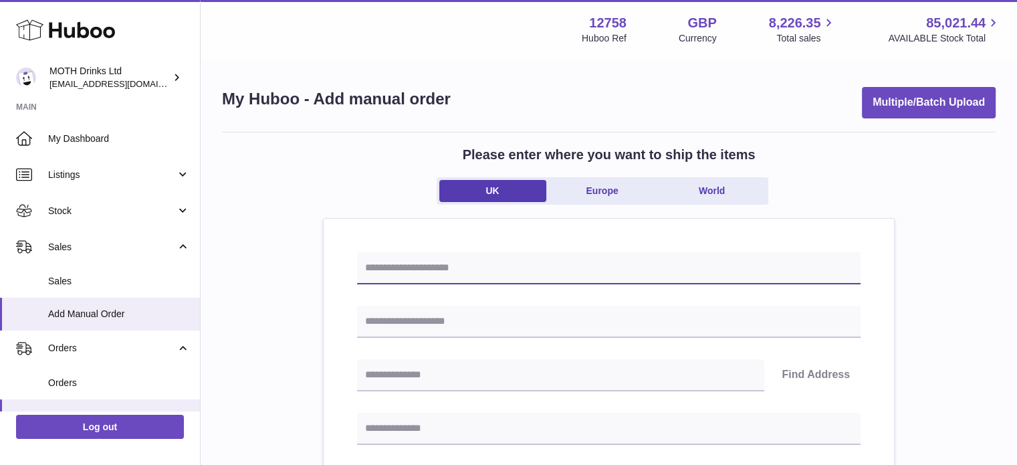
click at [580, 257] on input "text" at bounding box center [608, 268] width 503 height 32
type input "**********"
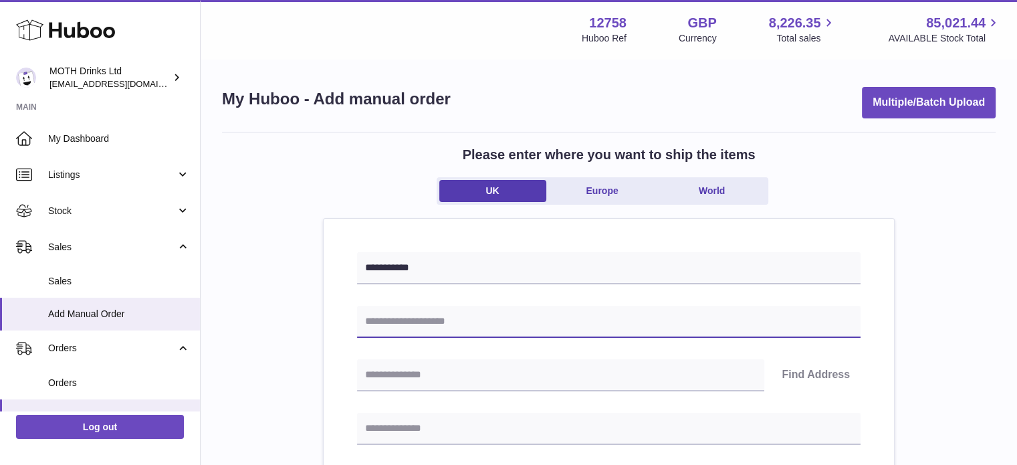
click at [471, 319] on input "text" at bounding box center [608, 321] width 503 height 32
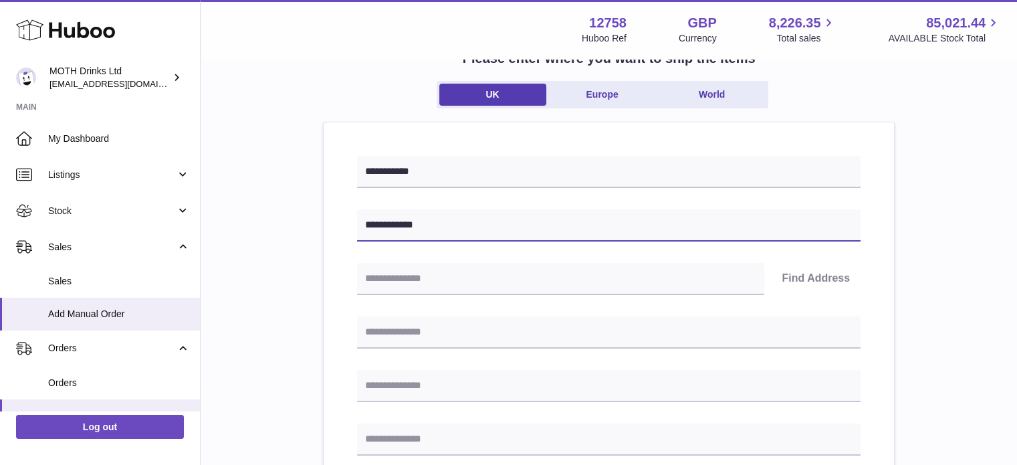
scroll to position [98, 0]
drag, startPoint x: 450, startPoint y: 223, endPoint x: 334, endPoint y: 218, distance: 115.7
type input "**********"
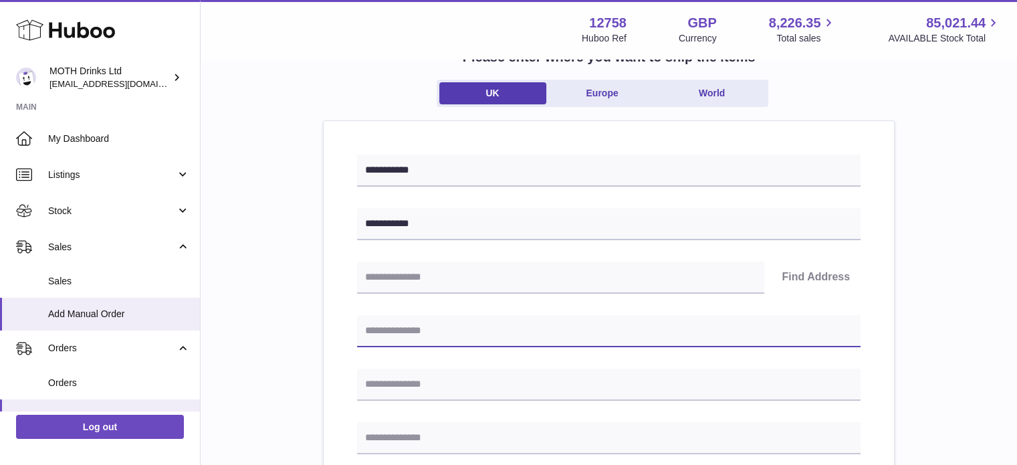
click at [434, 320] on input "text" at bounding box center [608, 331] width 503 height 32
type input "**********"
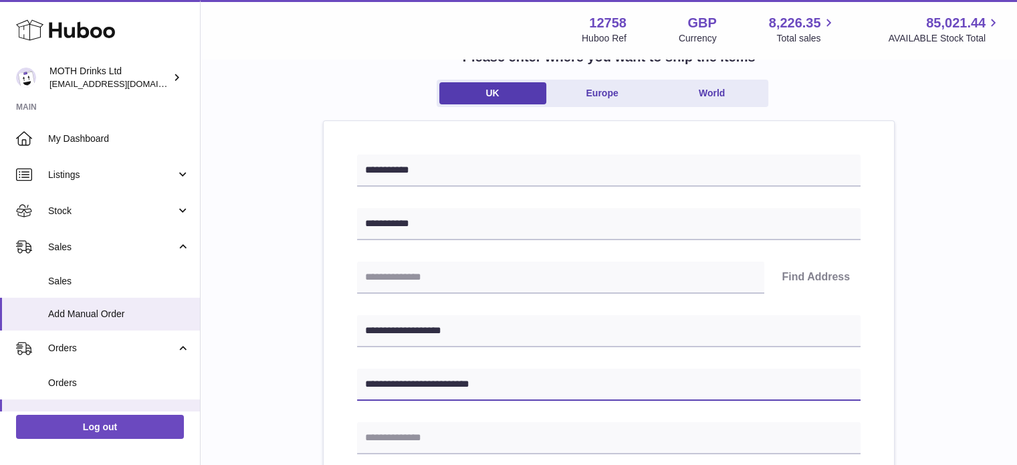
type input "**********"
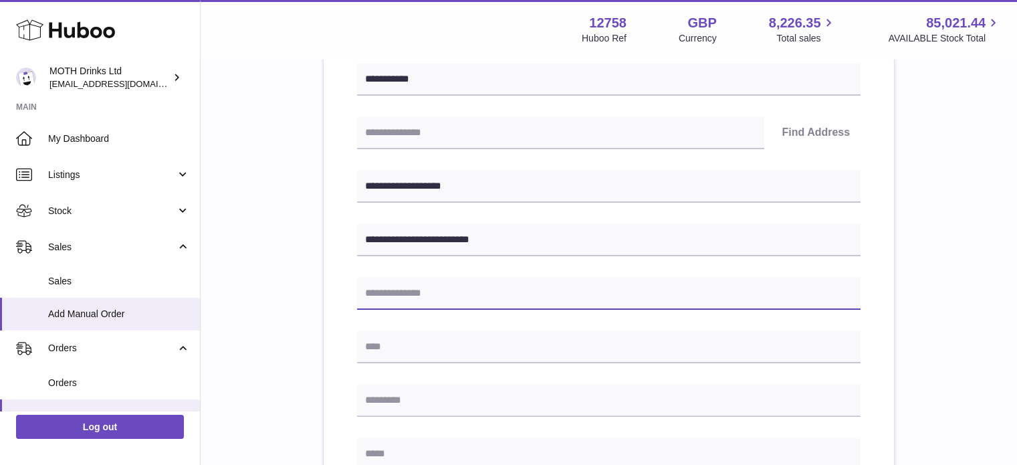
scroll to position [245, 0]
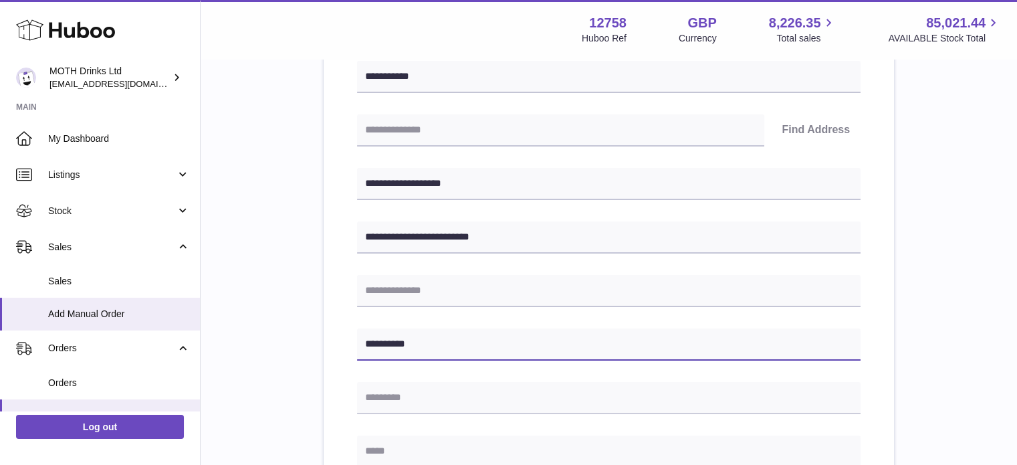
type input "**********"
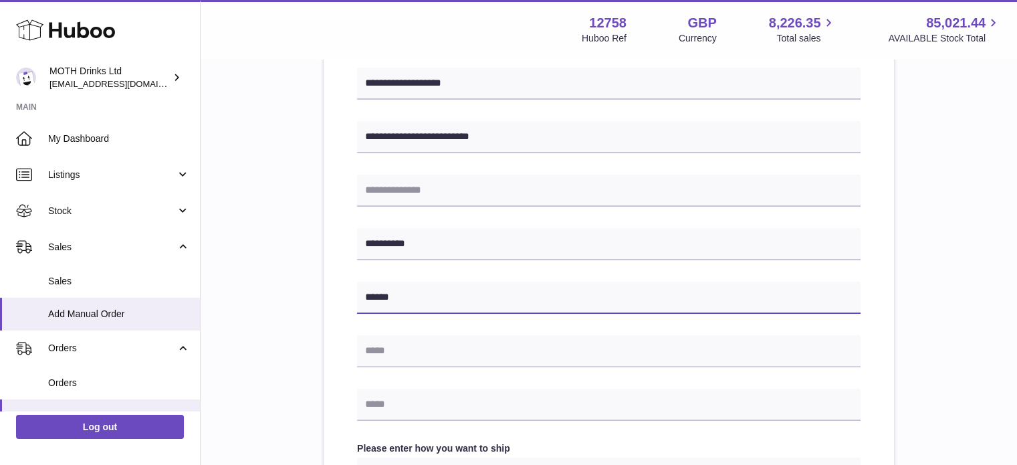
scroll to position [368, 0]
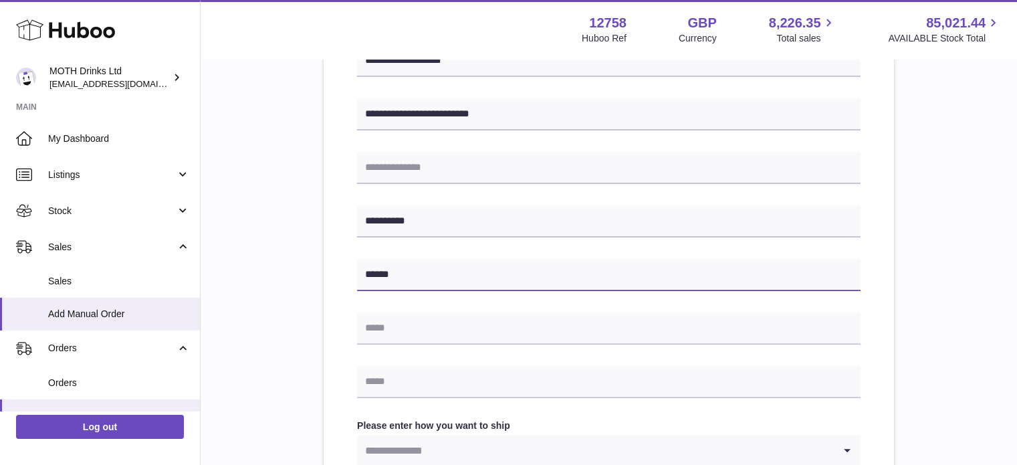
type input "******"
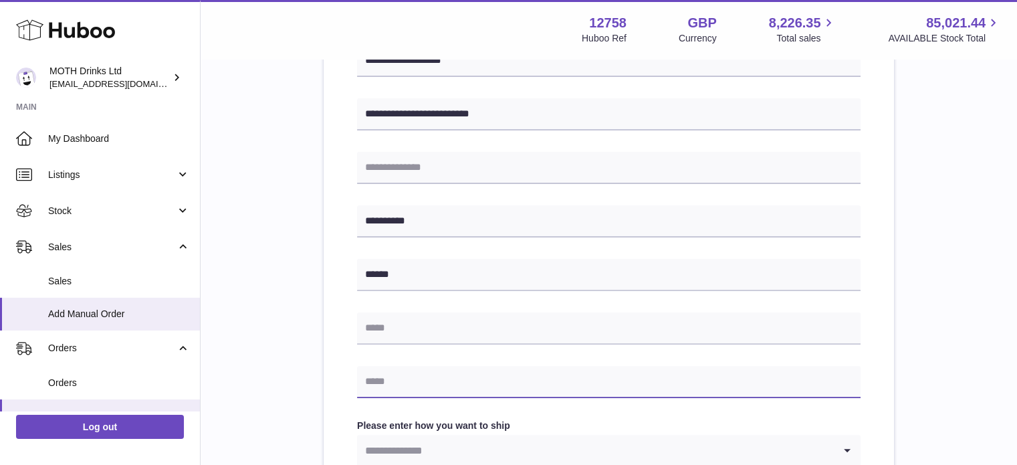
click at [396, 374] on input "text" at bounding box center [608, 382] width 503 height 32
type input "**********"
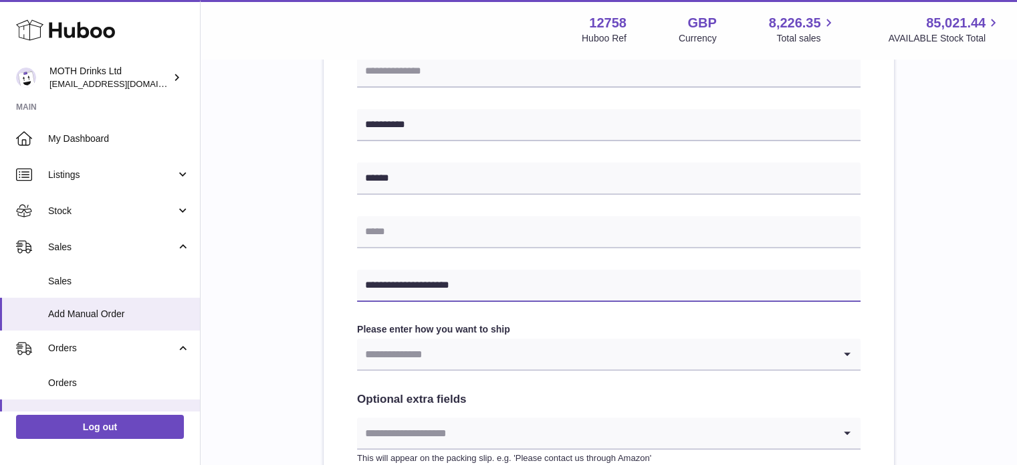
scroll to position [467, 0]
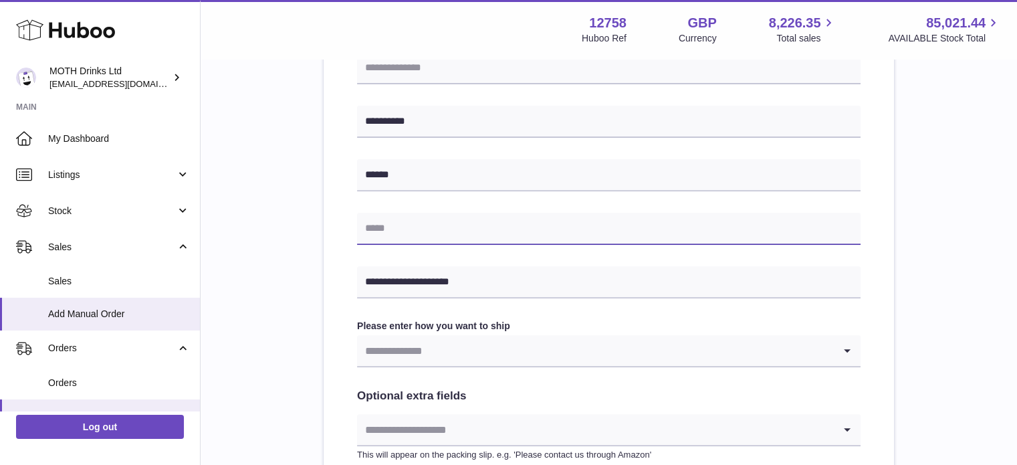
click at [403, 227] on input "text" at bounding box center [608, 229] width 503 height 32
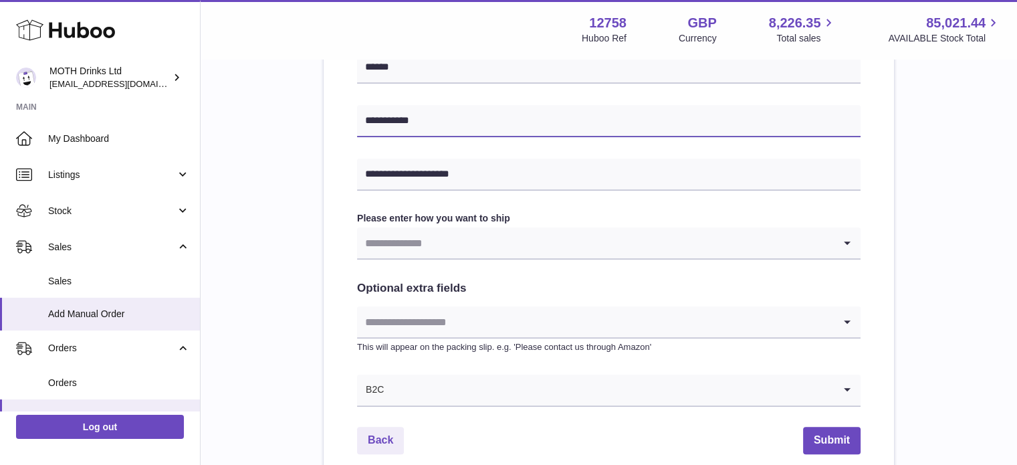
scroll to position [577, 0]
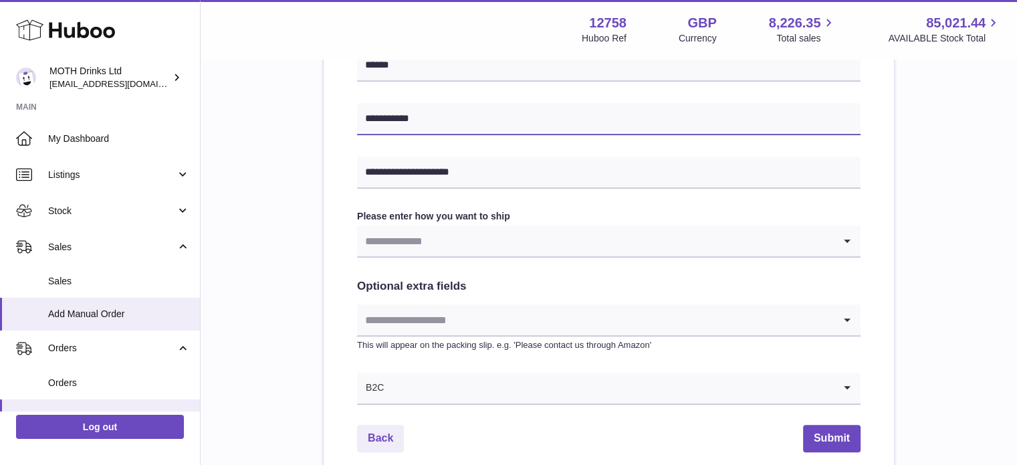
type input "**********"
click at [390, 260] on div "**********" at bounding box center [608, 39] width 503 height 729
click at [391, 246] on input "Search for option" at bounding box center [595, 240] width 477 height 31
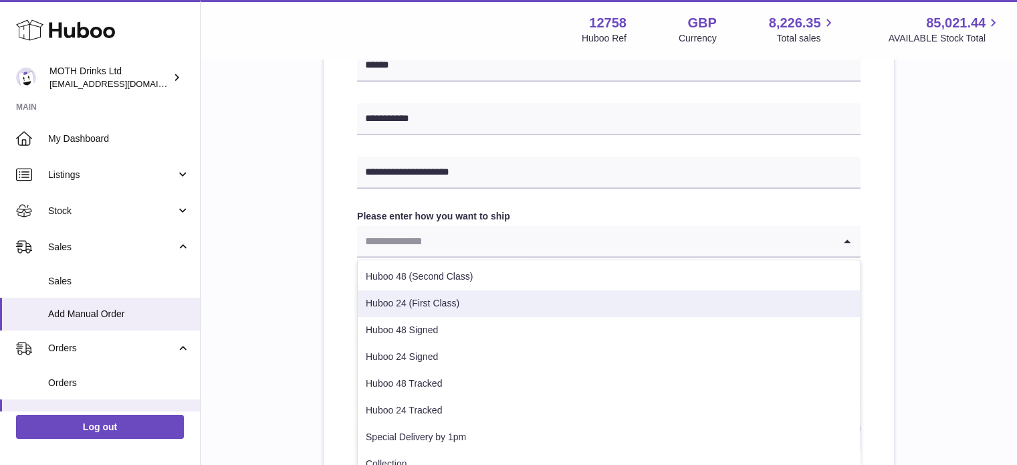
click at [407, 301] on li "Huboo 24 (First Class)" at bounding box center [609, 303] width 502 height 27
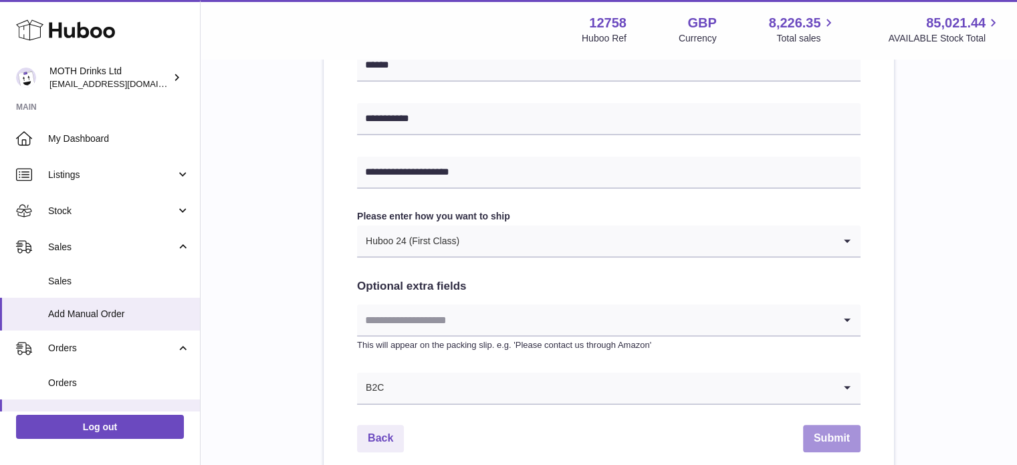
click at [819, 440] on button "Submit" at bounding box center [831, 437] width 57 height 27
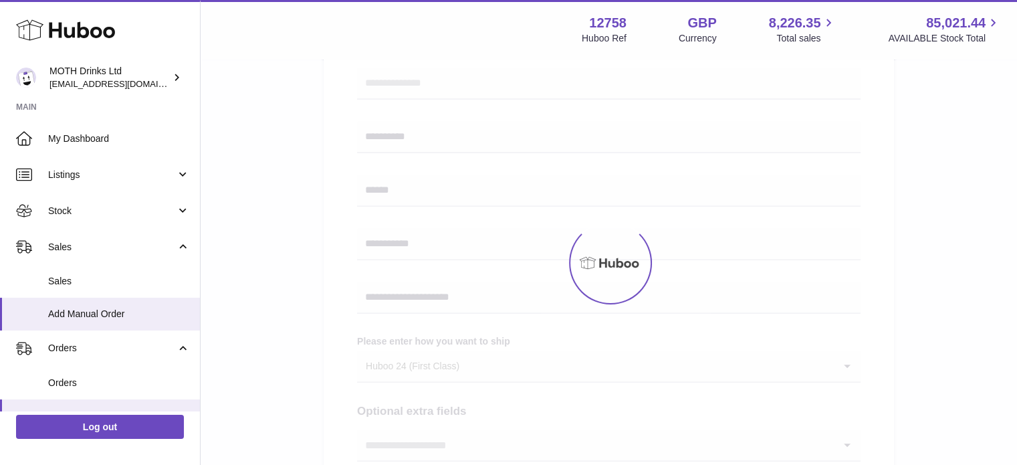
scroll to position [450, 0]
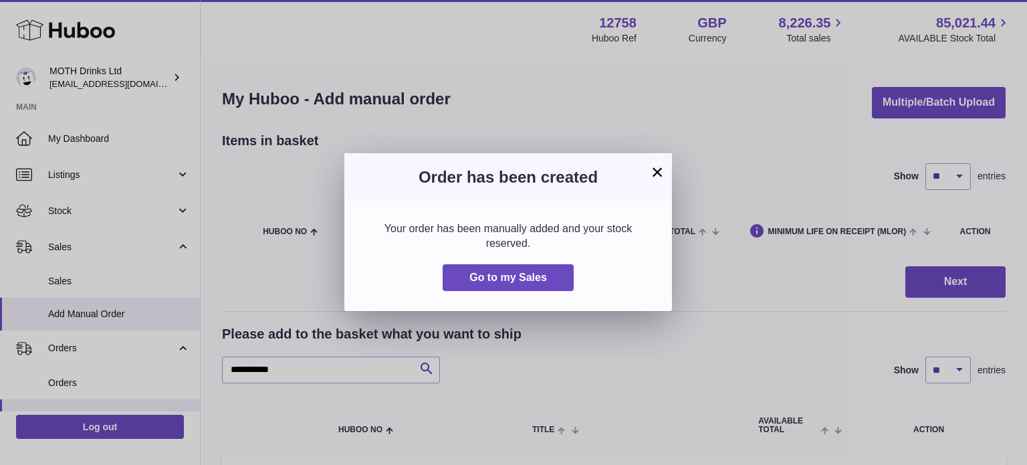
click at [658, 179] on button "×" at bounding box center [657, 172] width 16 height 16
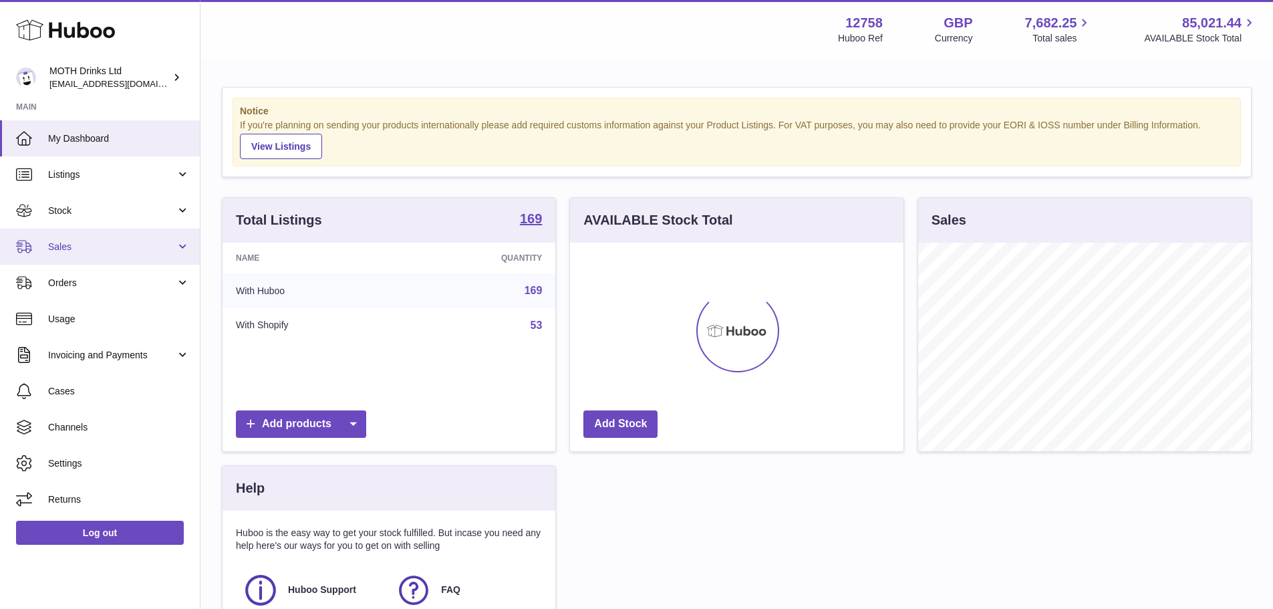
scroll to position [209, 334]
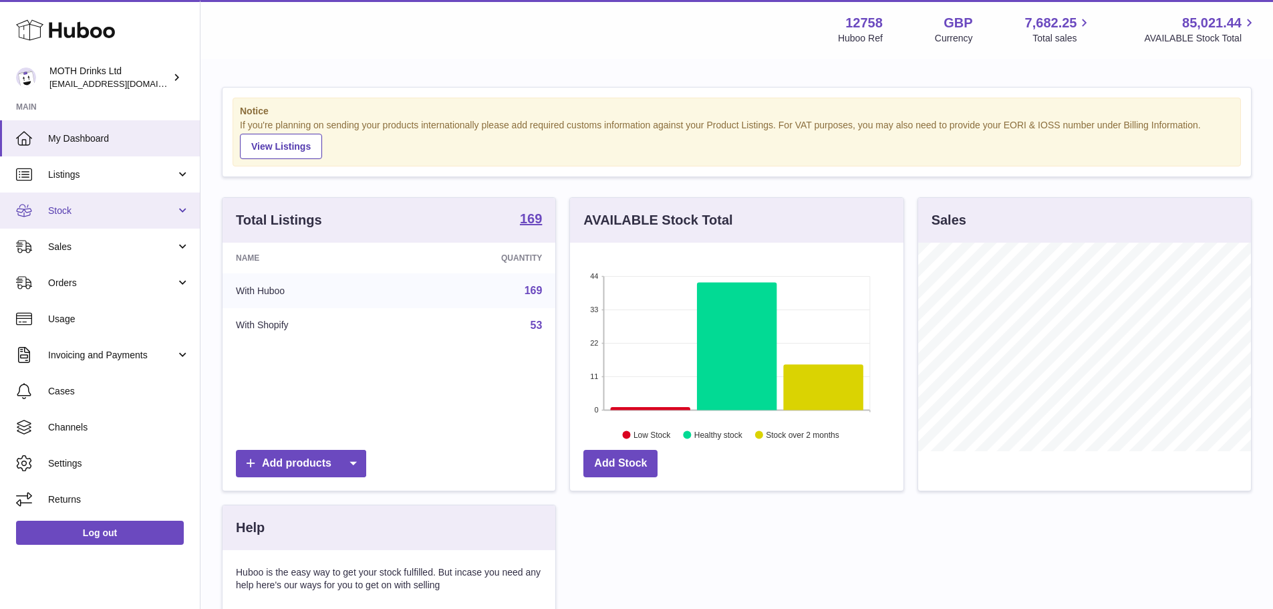
click at [82, 208] on span "Stock" at bounding box center [112, 211] width 128 height 13
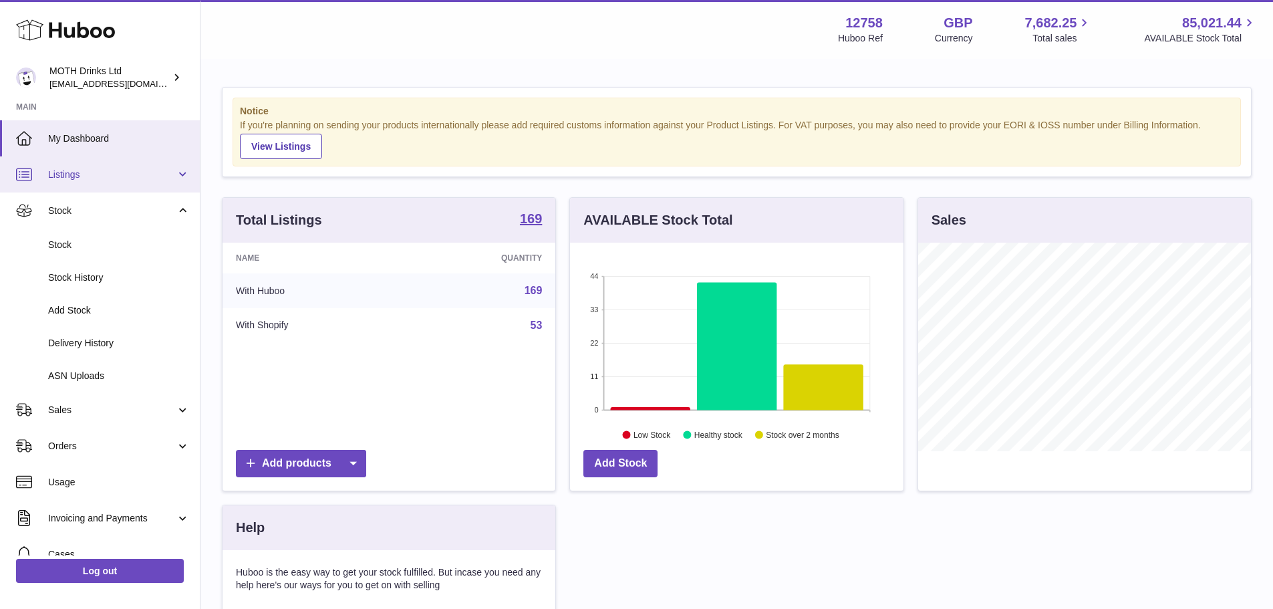
click at [81, 181] on link "Listings" at bounding box center [100, 174] width 200 height 36
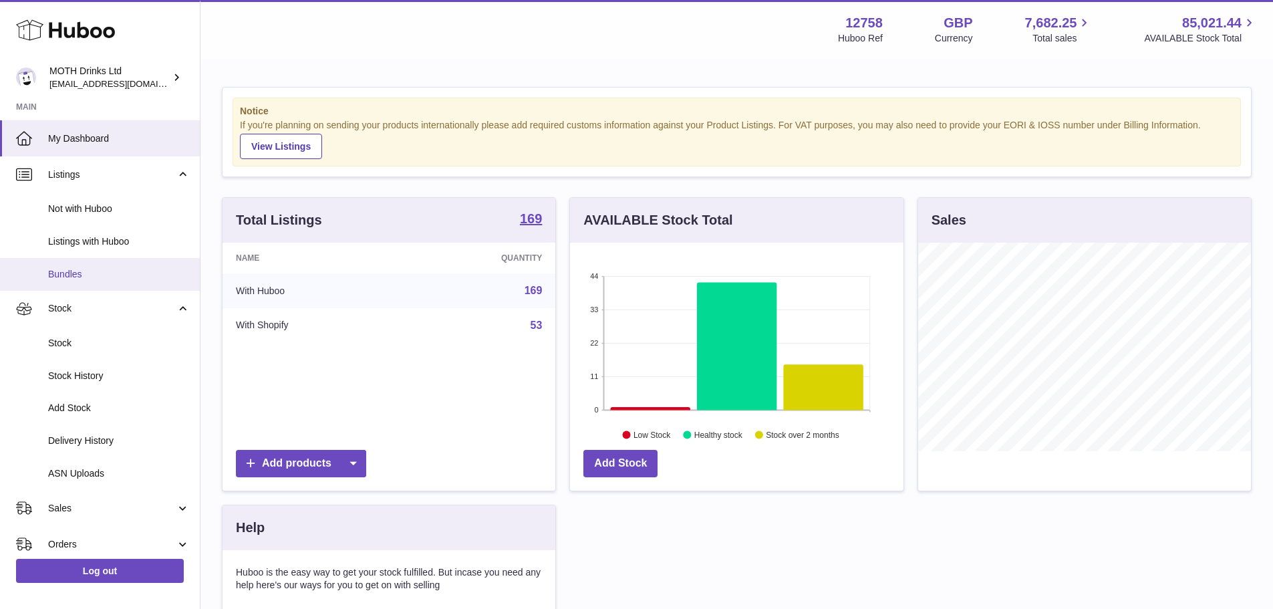
click at [75, 264] on link "Bundles" at bounding box center [100, 274] width 200 height 33
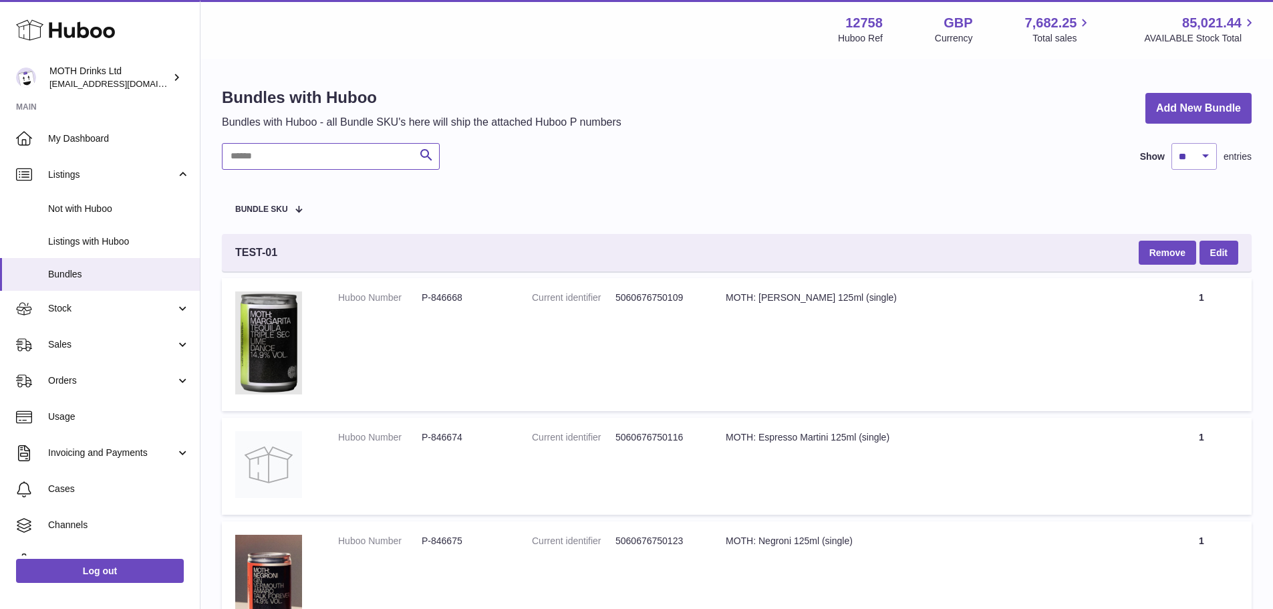
click at [354, 149] on input "text" at bounding box center [331, 156] width 218 height 27
paste input "**********"
type input "**********"
